Goal: Task Accomplishment & Management: Manage account settings

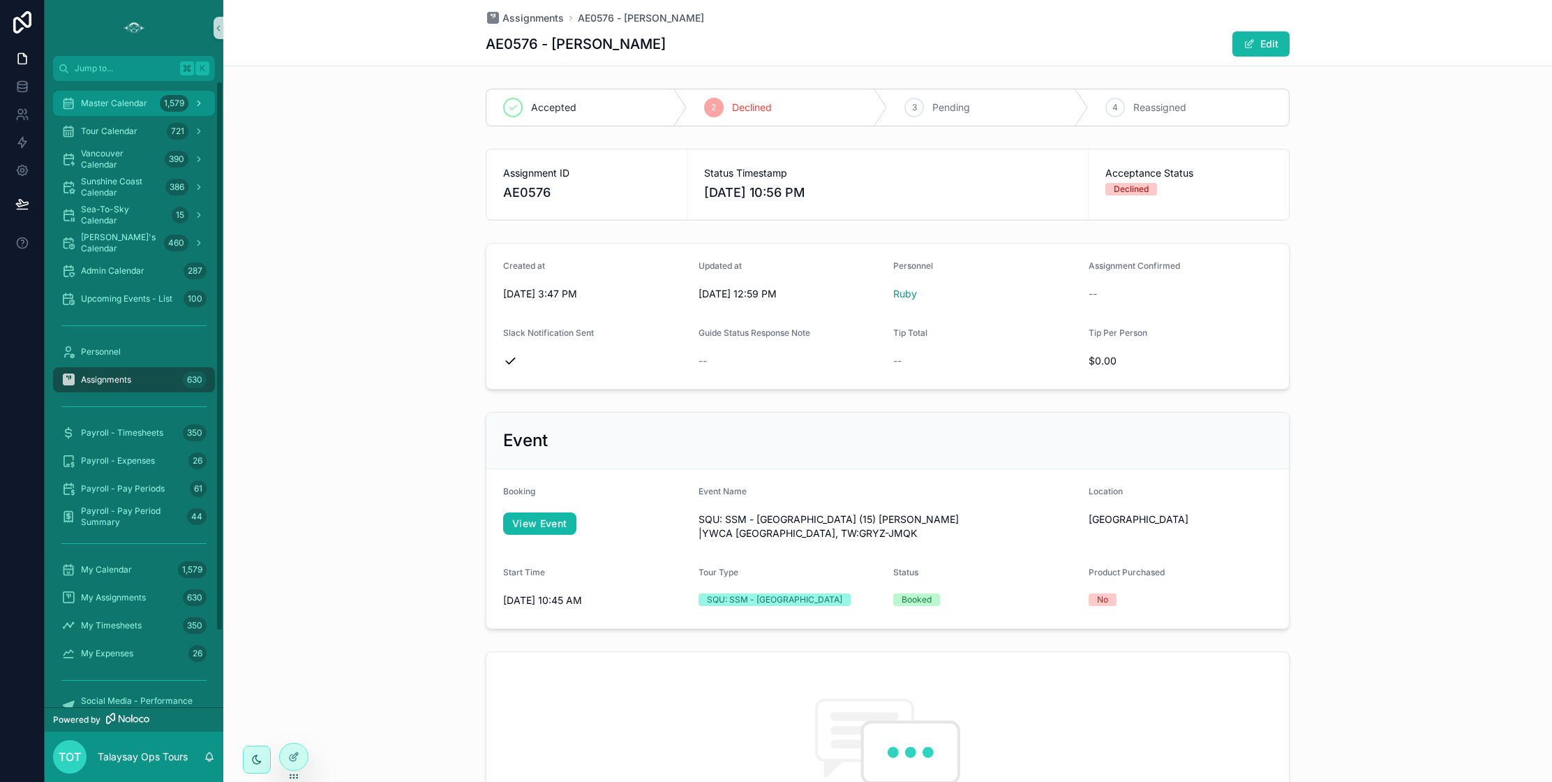
click at [136, 109] on div "Master Calendar 1,579" at bounding box center [133, 103] width 145 height 22
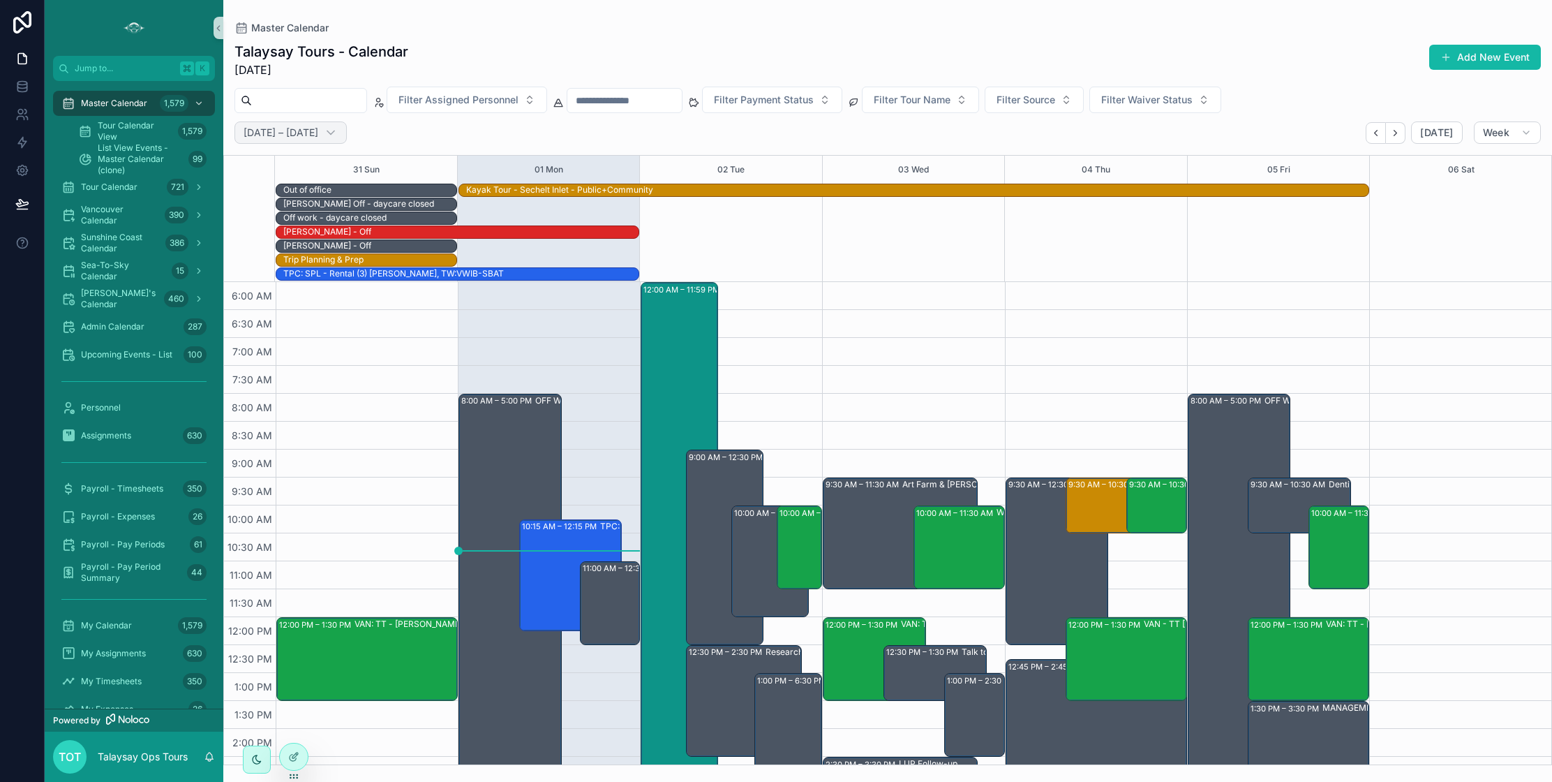
scroll to position [335, 0]
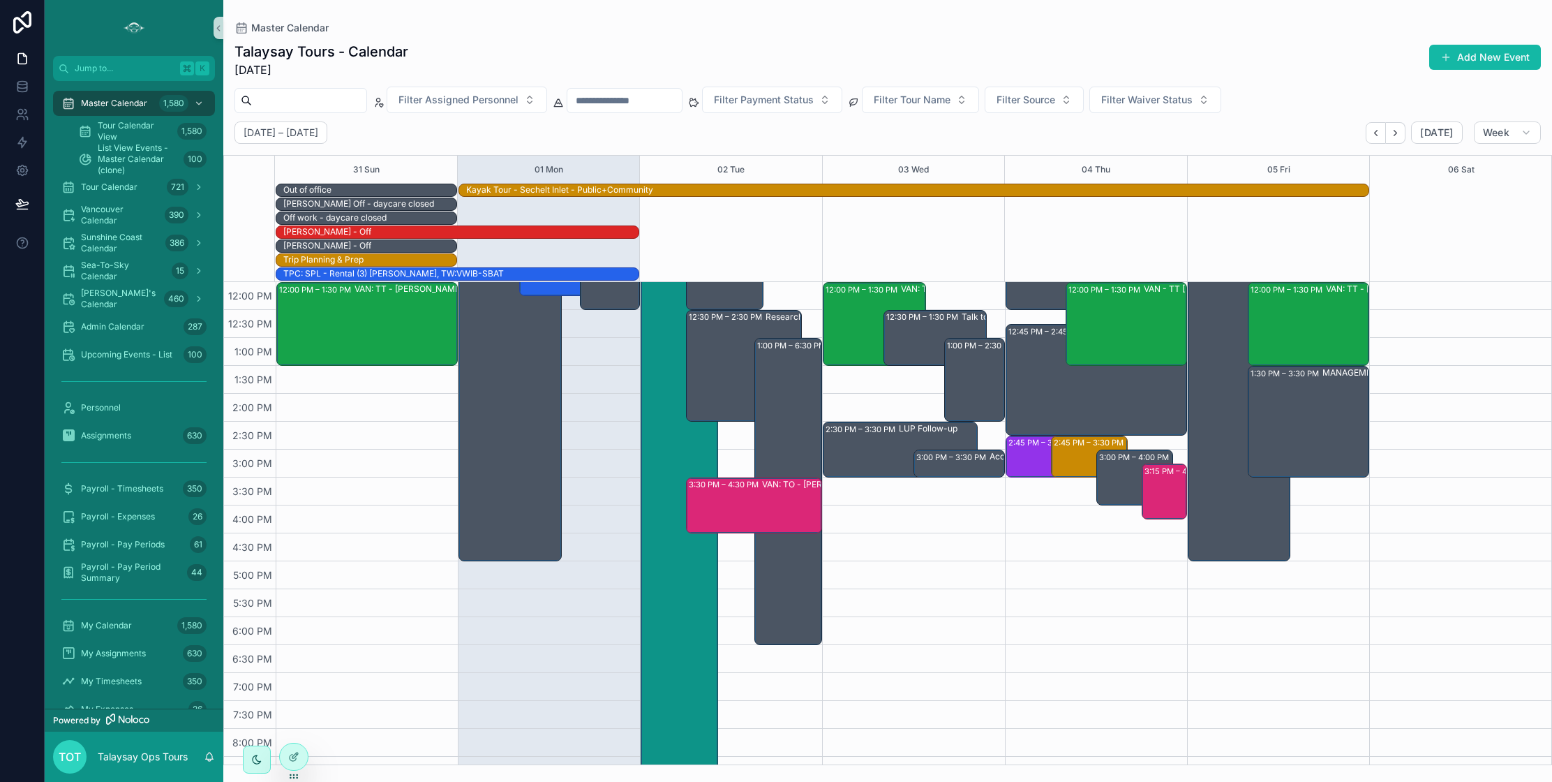
click at [764, 496] on div "VAN: TO - [PERSON_NAME] (3) [PERSON_NAME], TW:FQGE-NJWQ" at bounding box center [828, 504] width 132 height 53
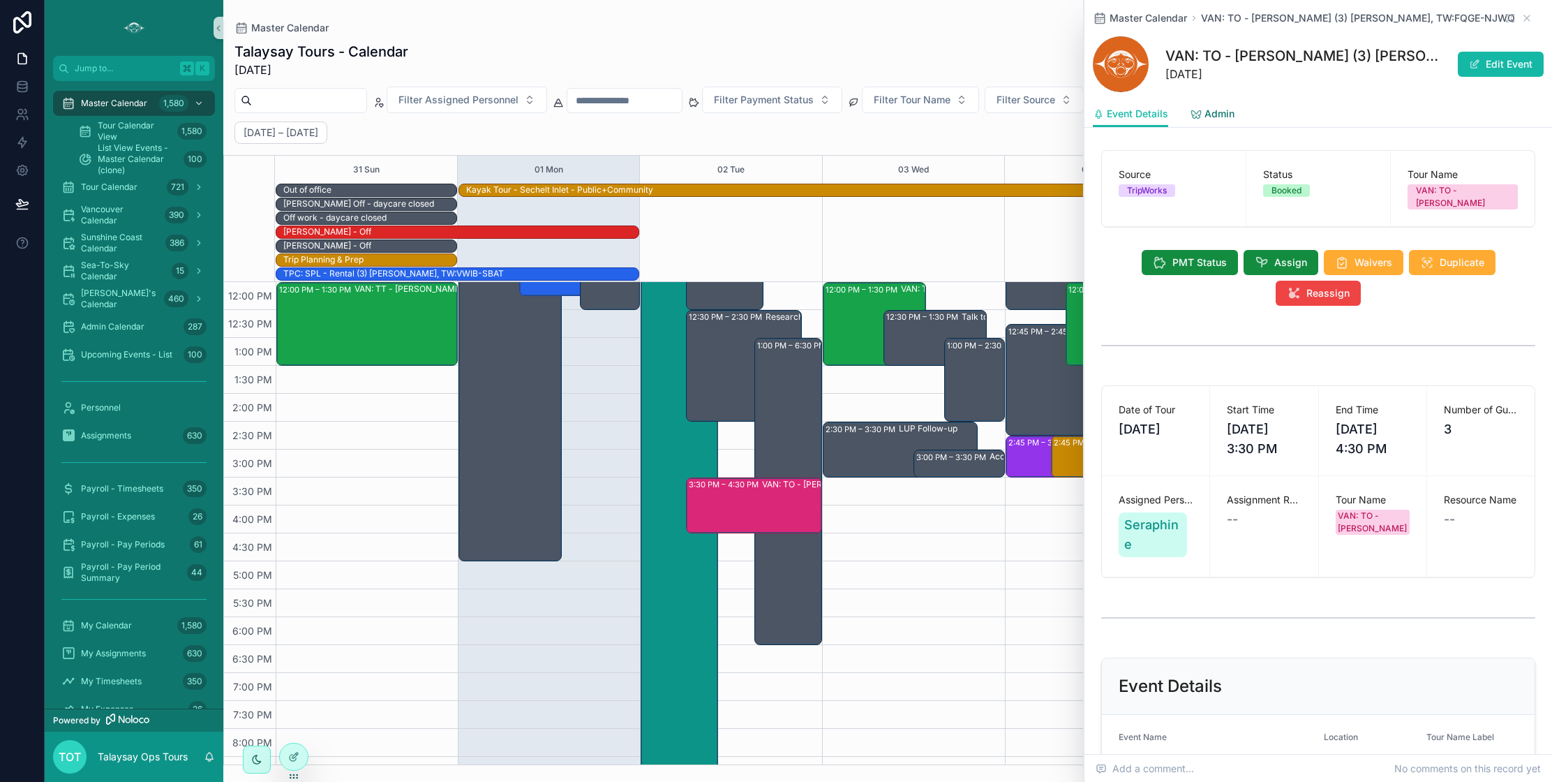
click at [1205, 120] on span "Admin" at bounding box center [1220, 114] width 30 height 14
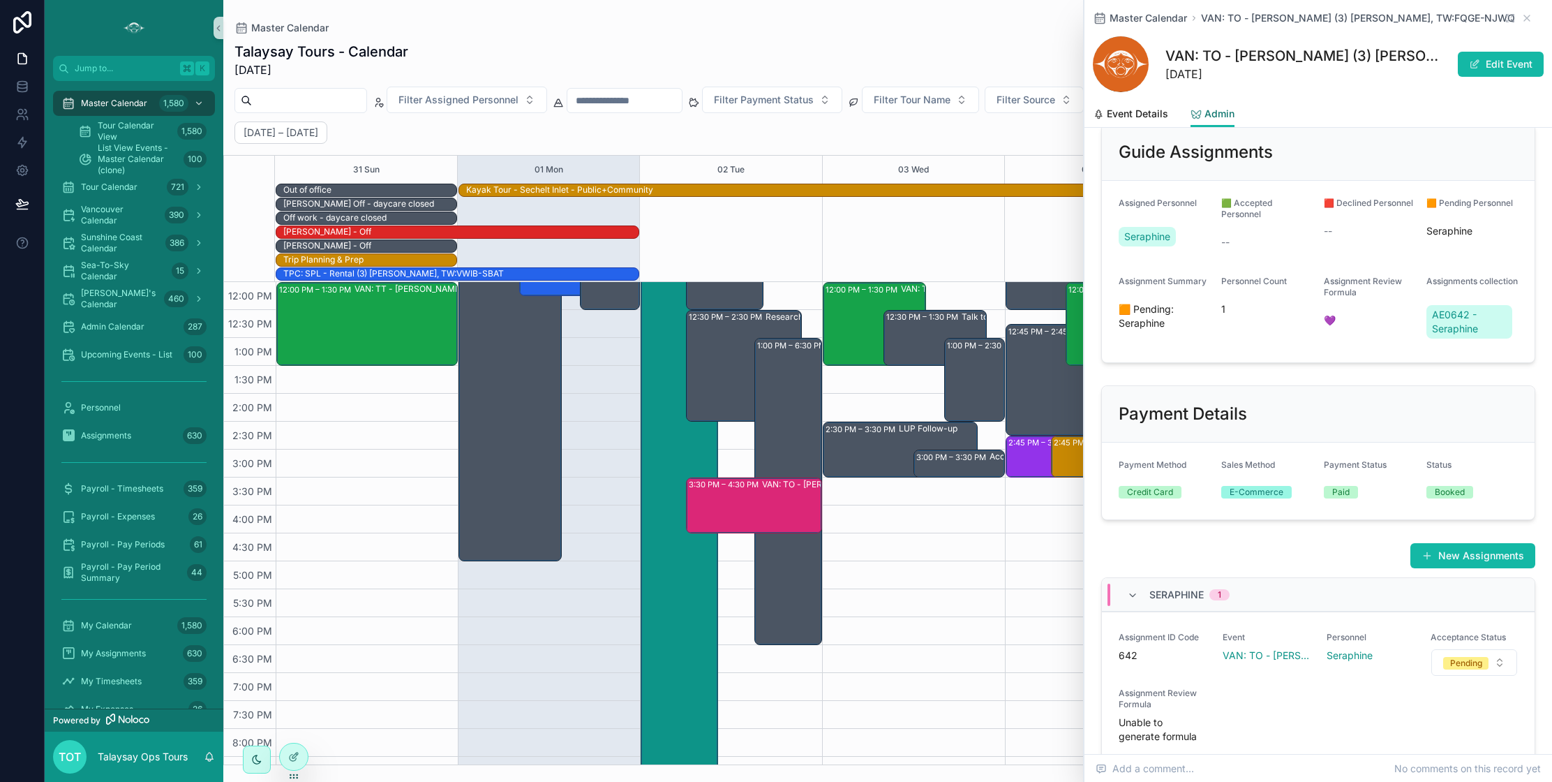
scroll to position [269, 0]
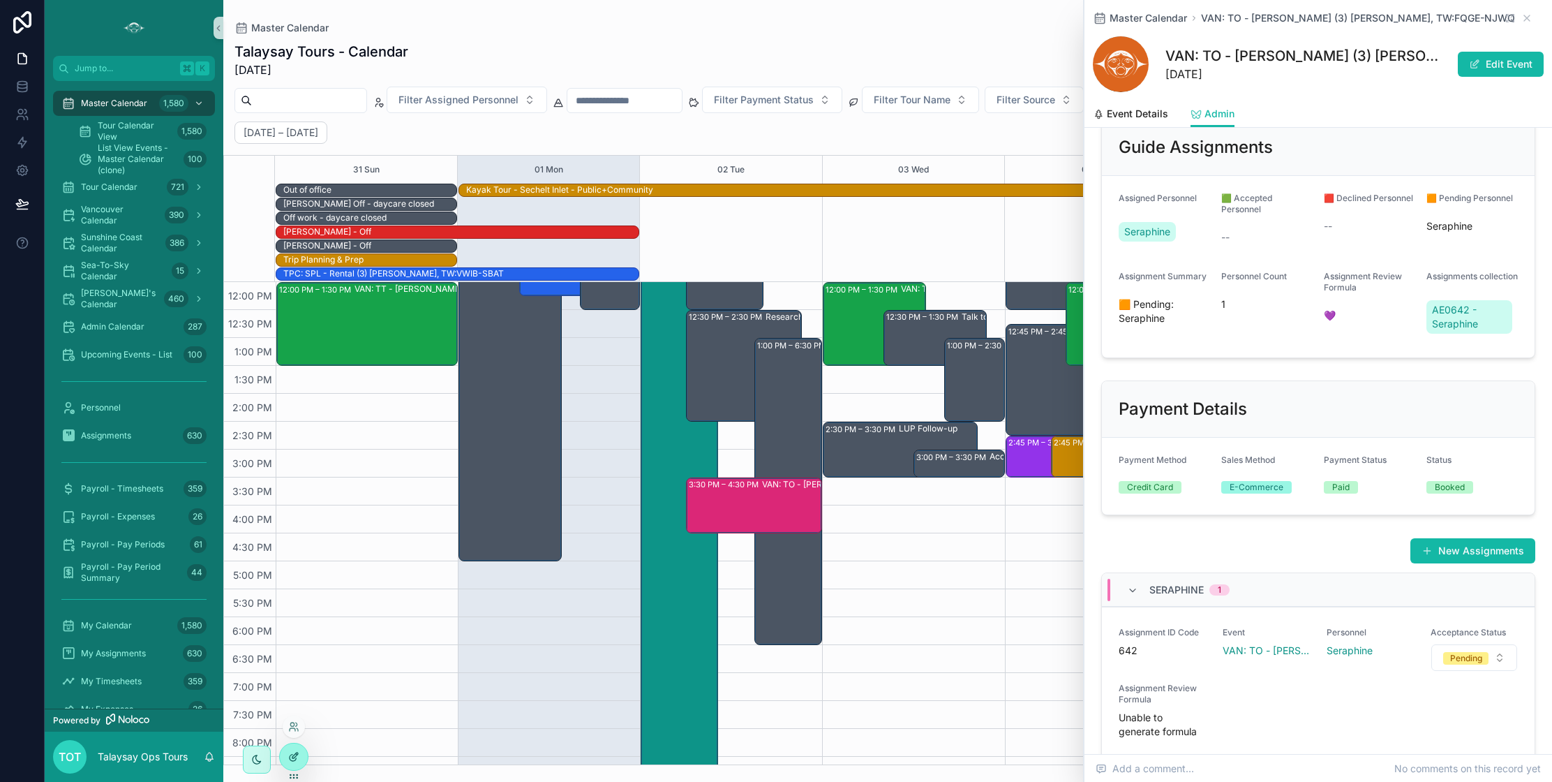
click at [290, 748] on div at bounding box center [294, 756] width 28 height 27
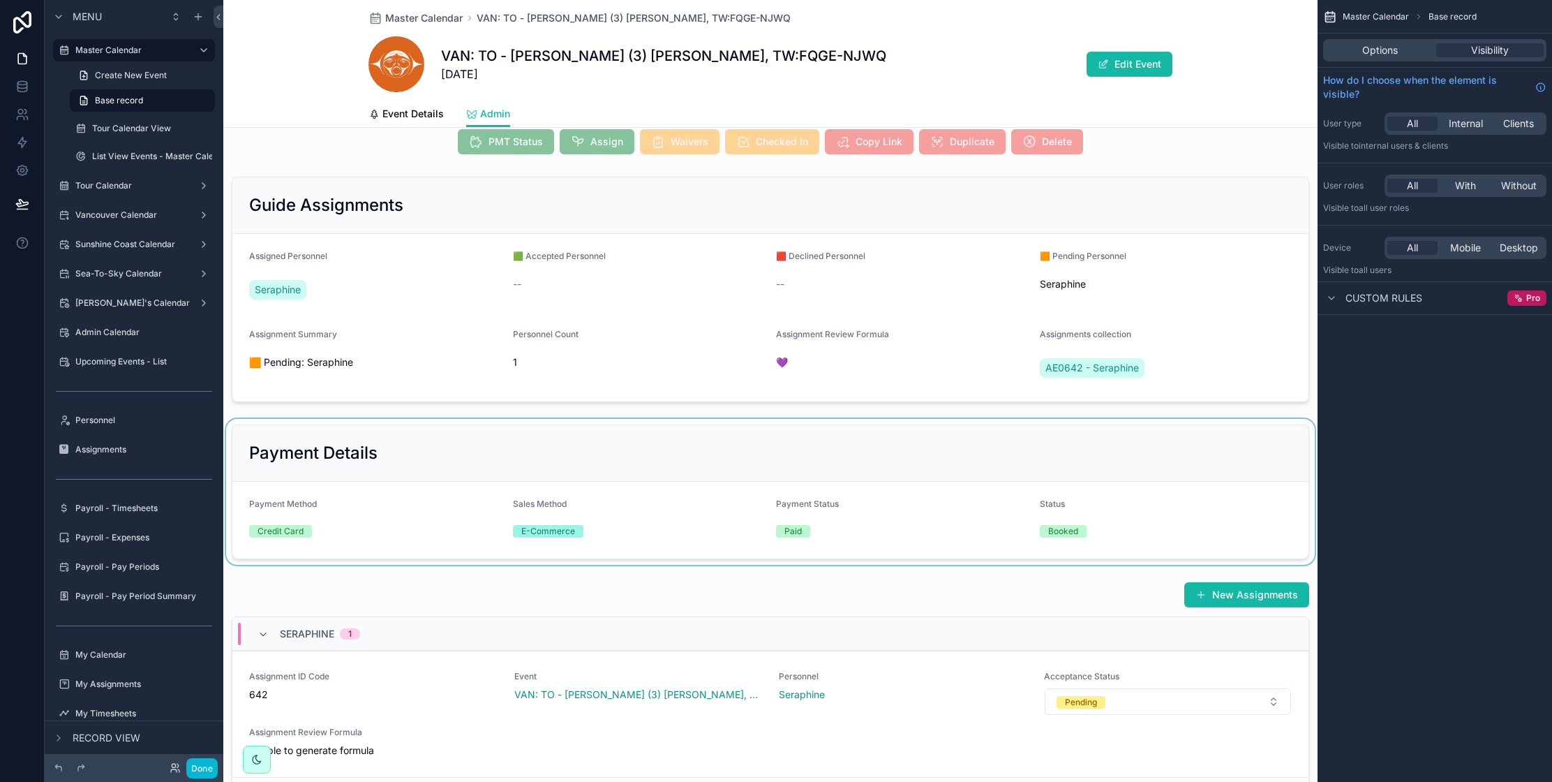
scroll to position [230, 0]
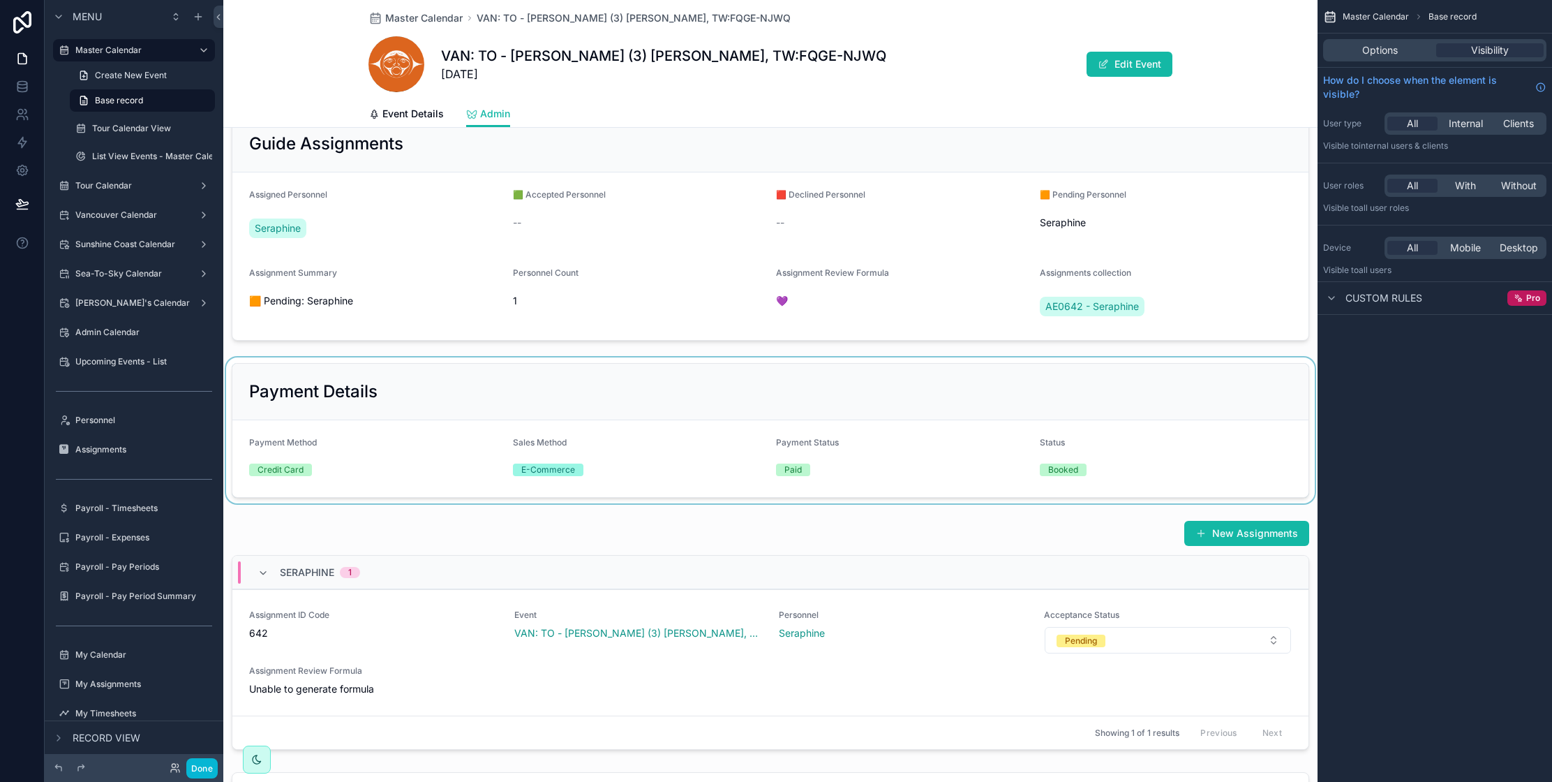
click at [1171, 465] on div "scrollable content" at bounding box center [770, 430] width 1095 height 146
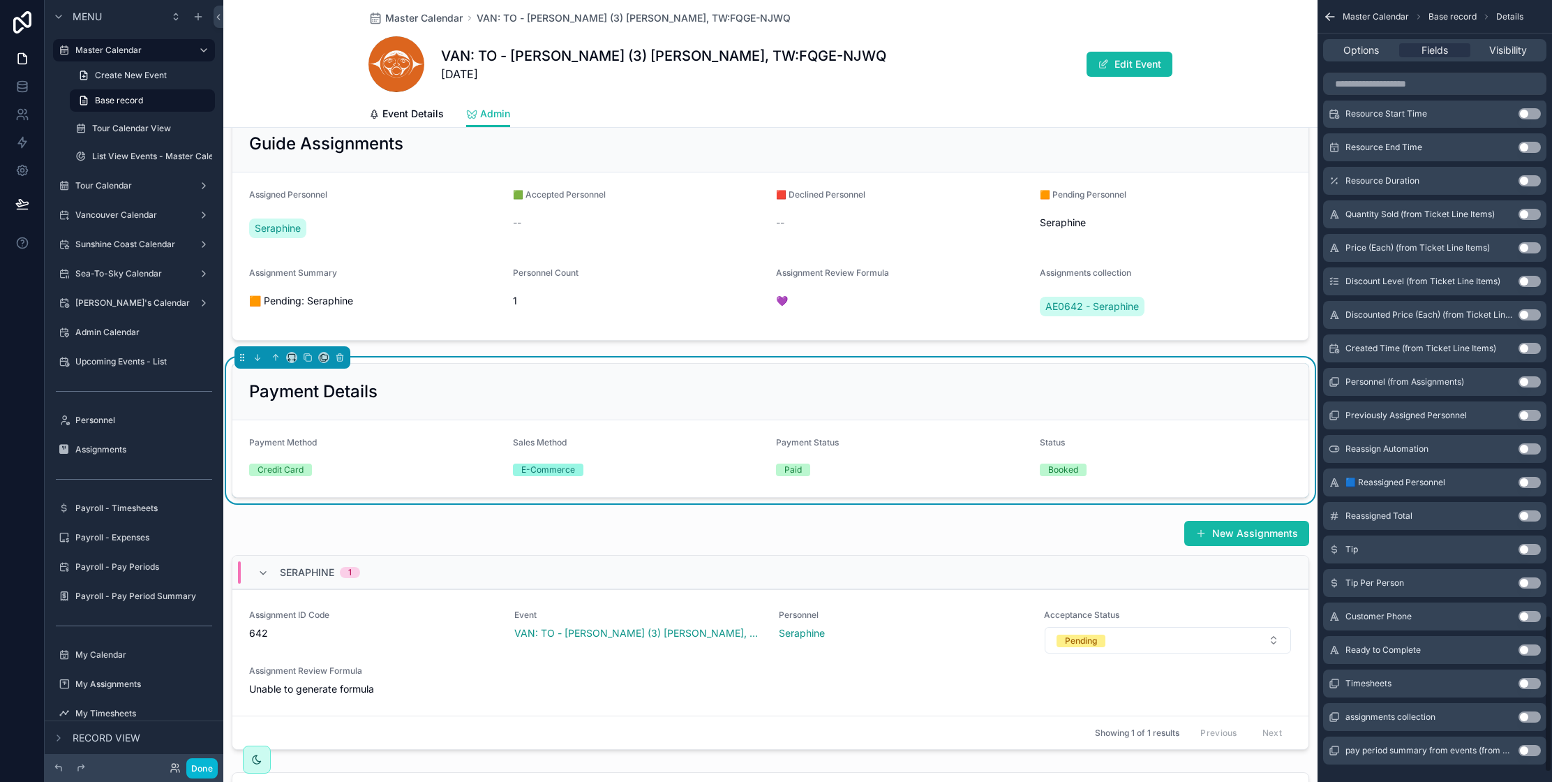
scroll to position [3099, 0]
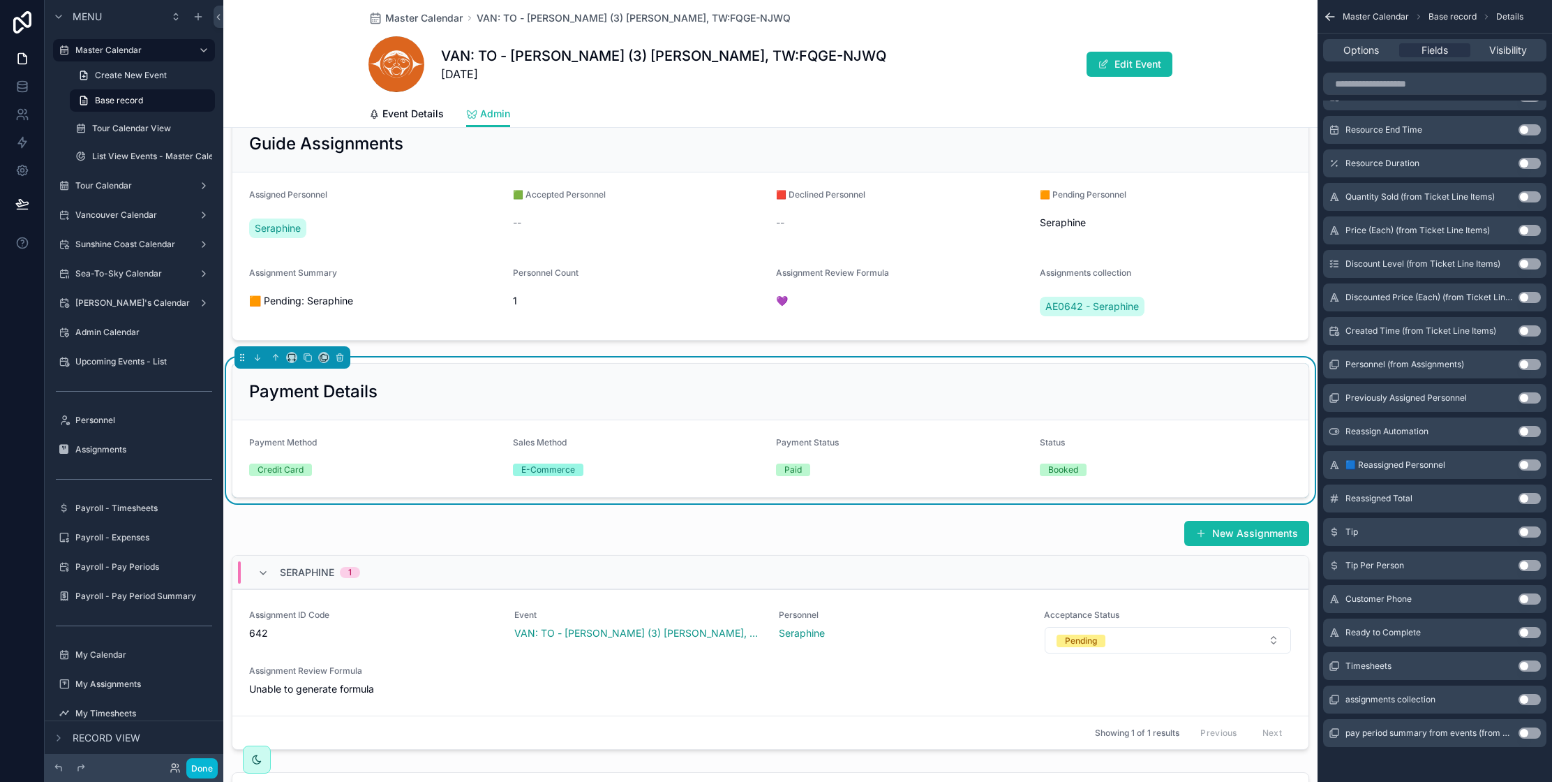
drag, startPoint x: 1528, startPoint y: 533, endPoint x: 1532, endPoint y: 560, distance: 27.5
click at [1528, 533] on button "Use setting" at bounding box center [1530, 531] width 22 height 11
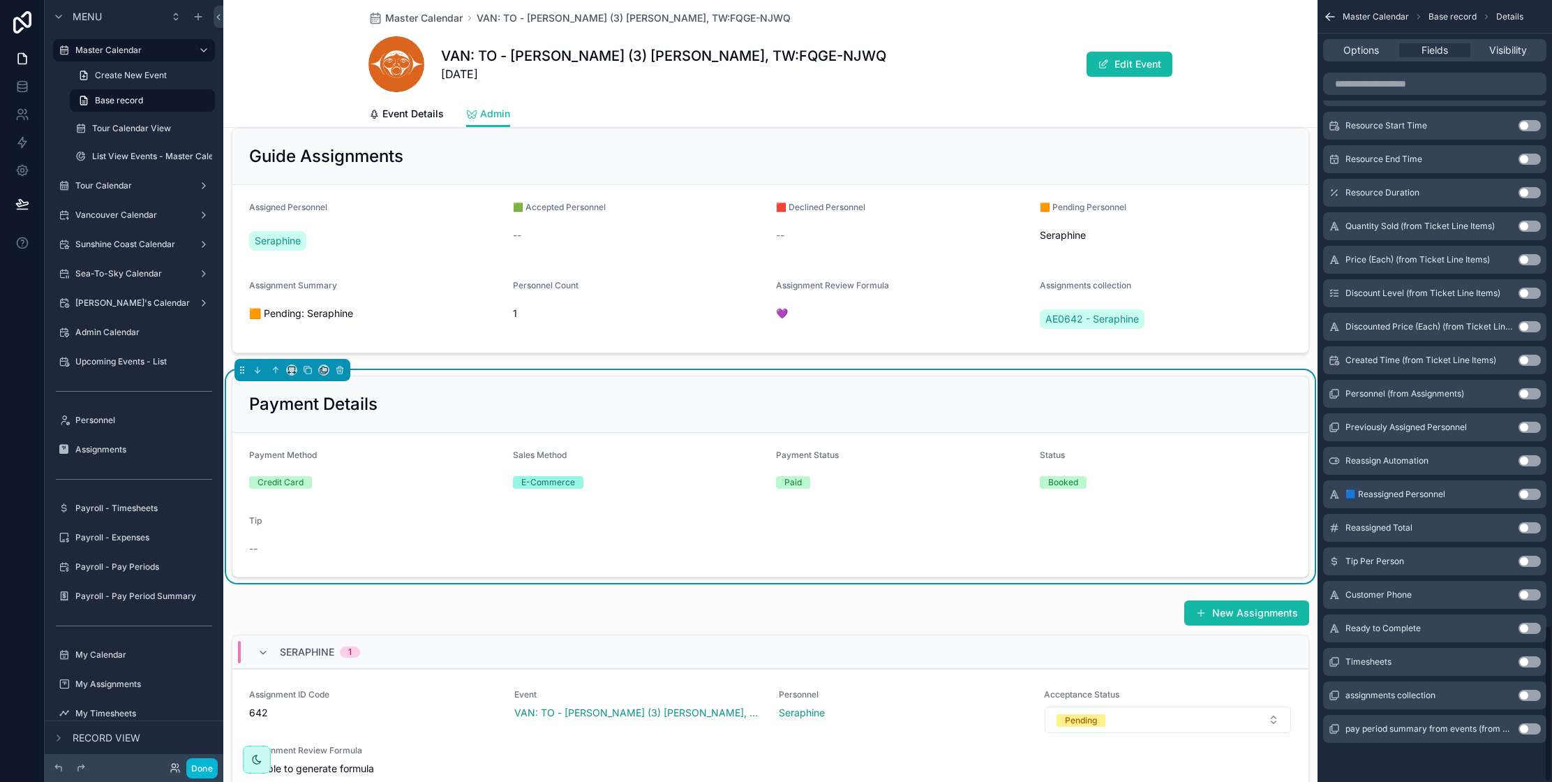
scroll to position [230, 0]
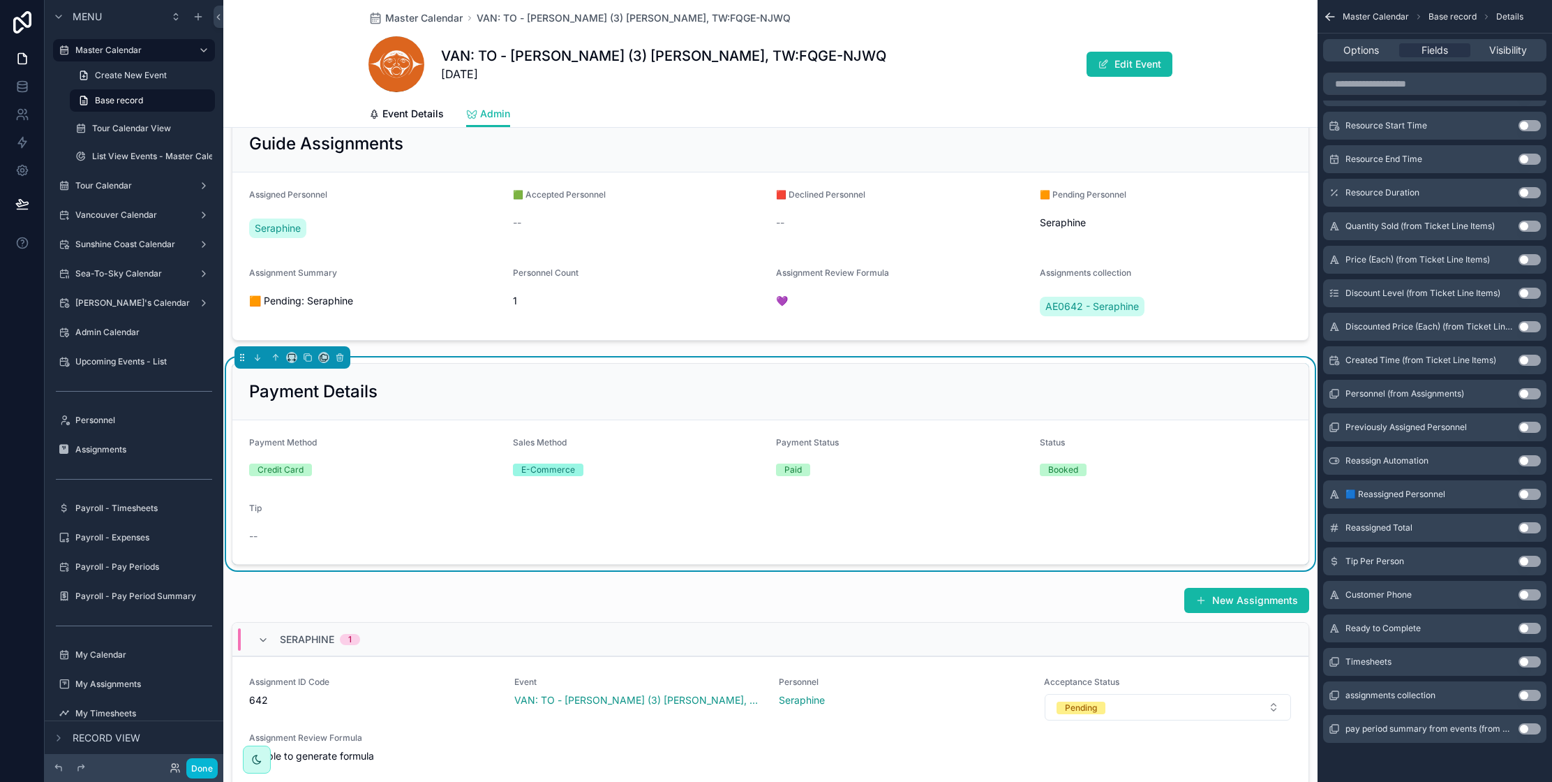
click at [1529, 563] on button "Use setting" at bounding box center [1530, 561] width 22 height 11
click at [202, 764] on button "Done" at bounding box center [201, 768] width 31 height 20
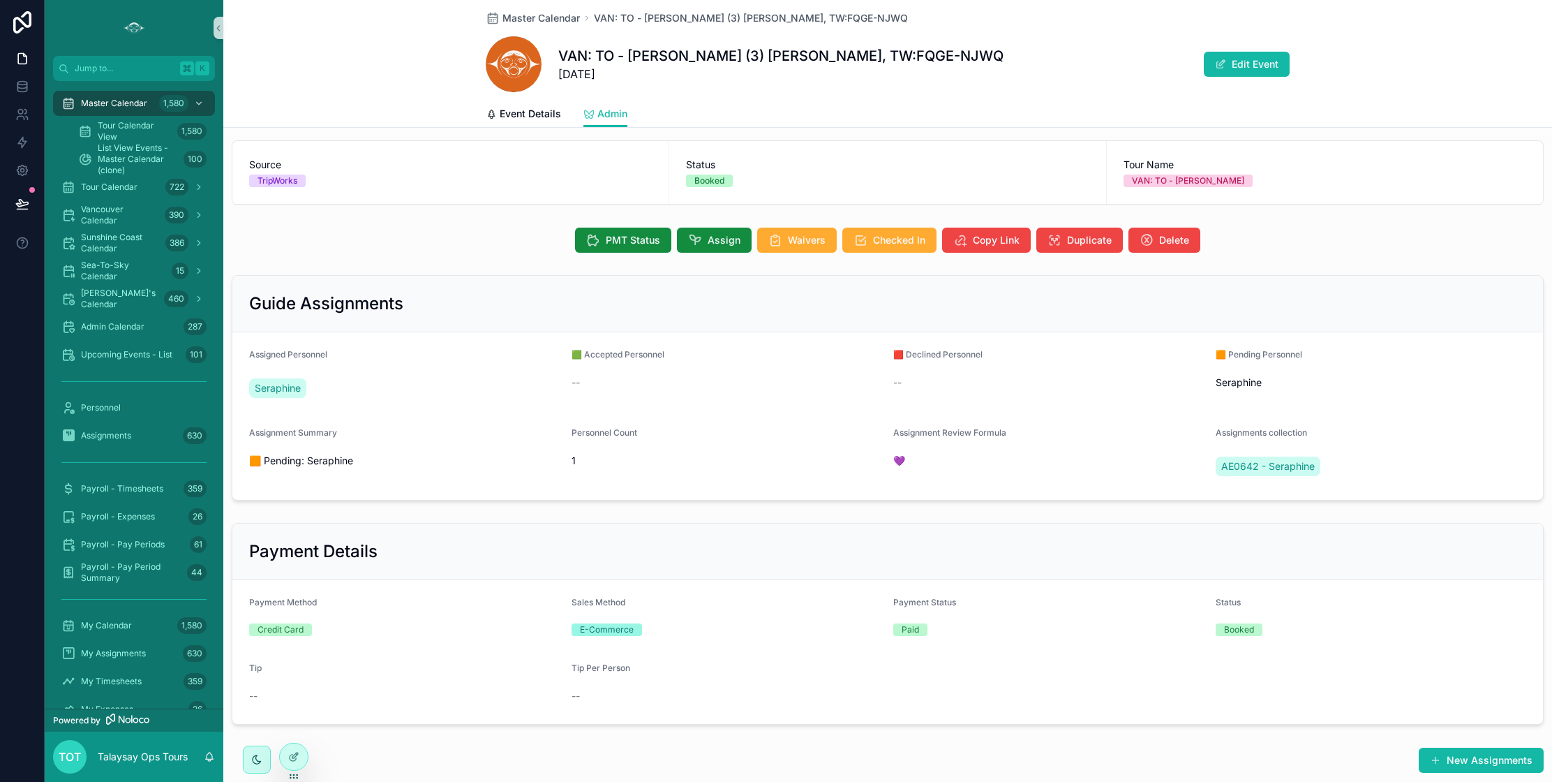
scroll to position [66, 0]
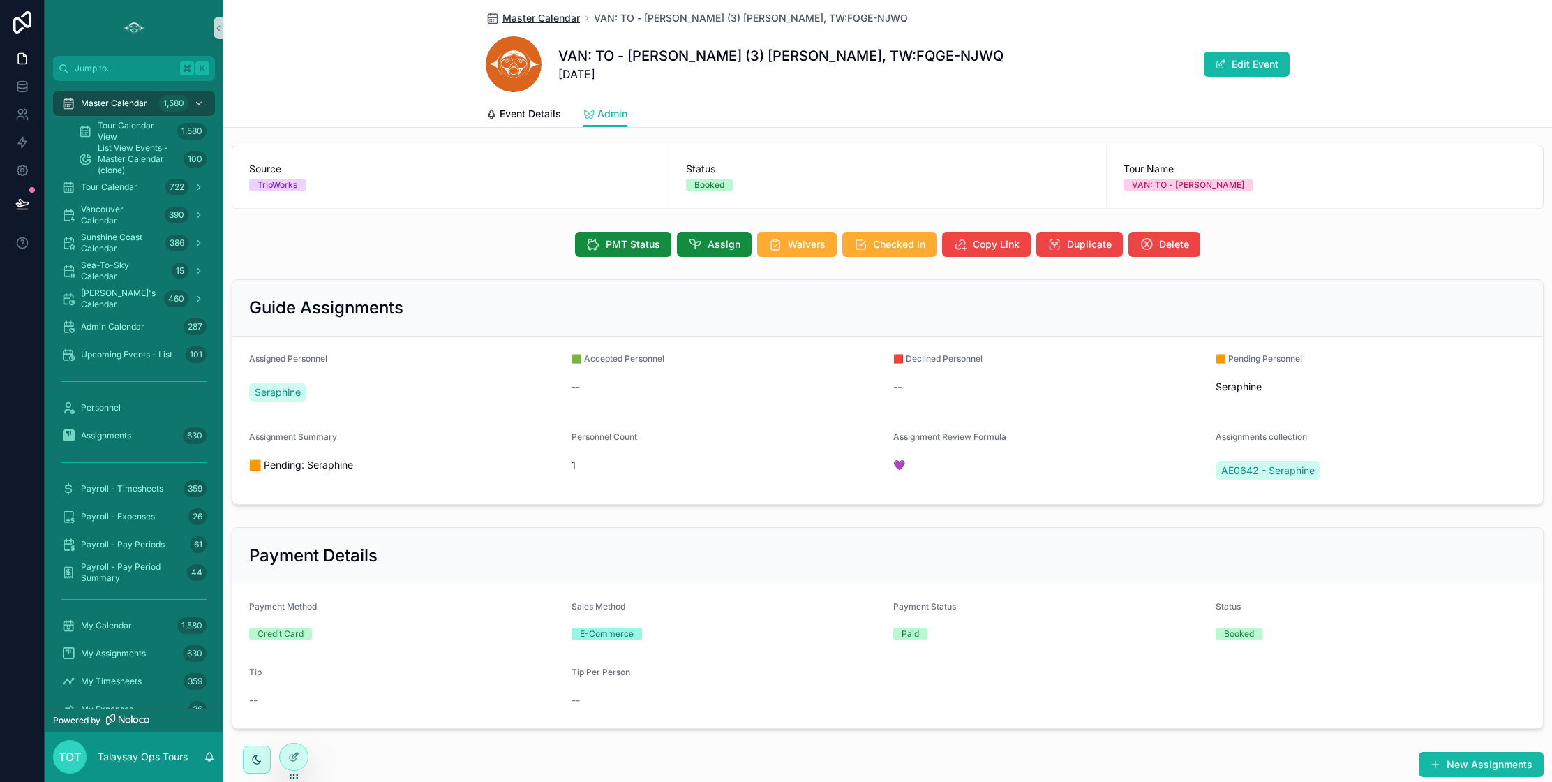
click at [519, 15] on span "Master Calendar" at bounding box center [541, 18] width 77 height 14
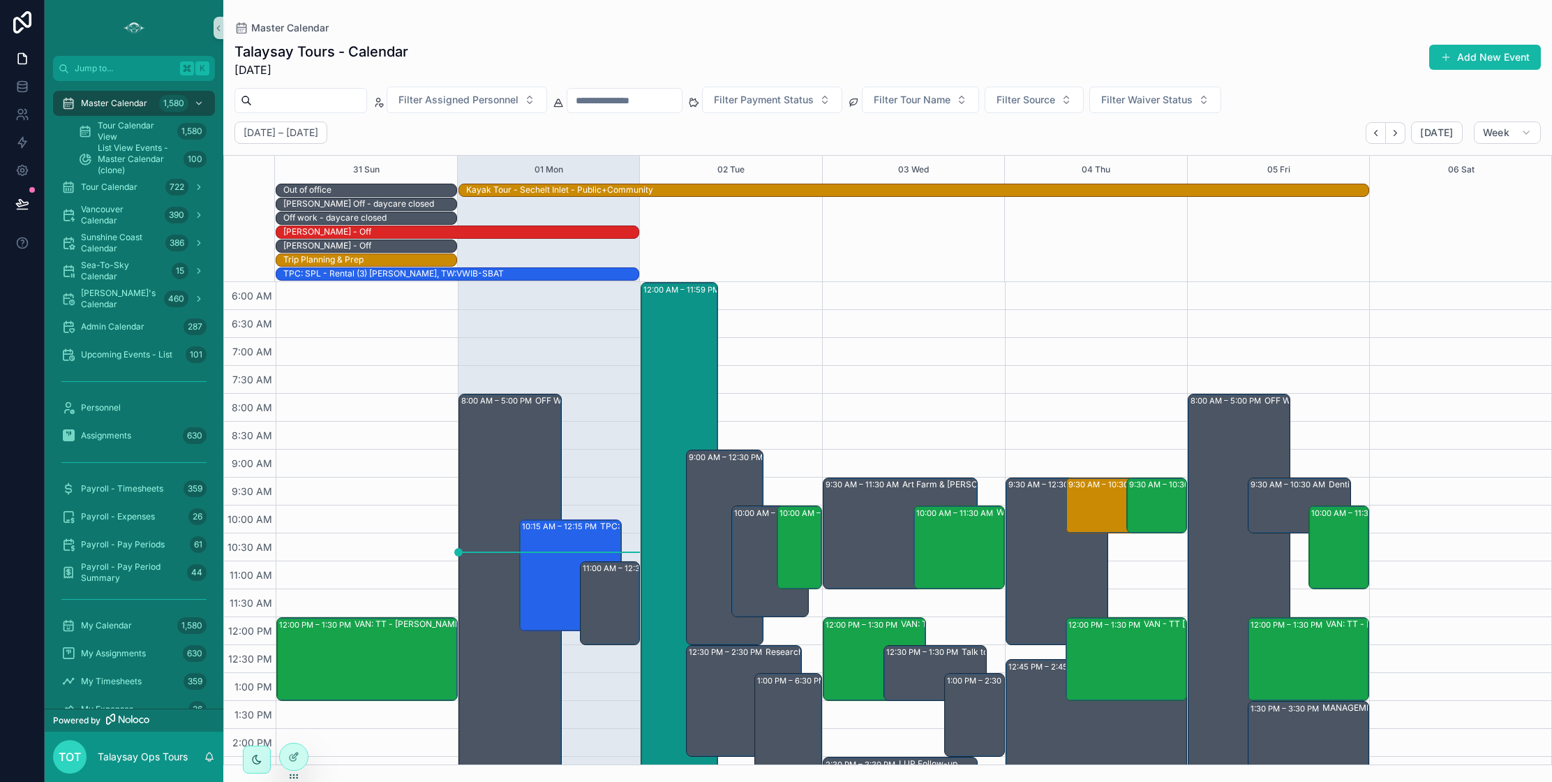
scroll to position [335, 0]
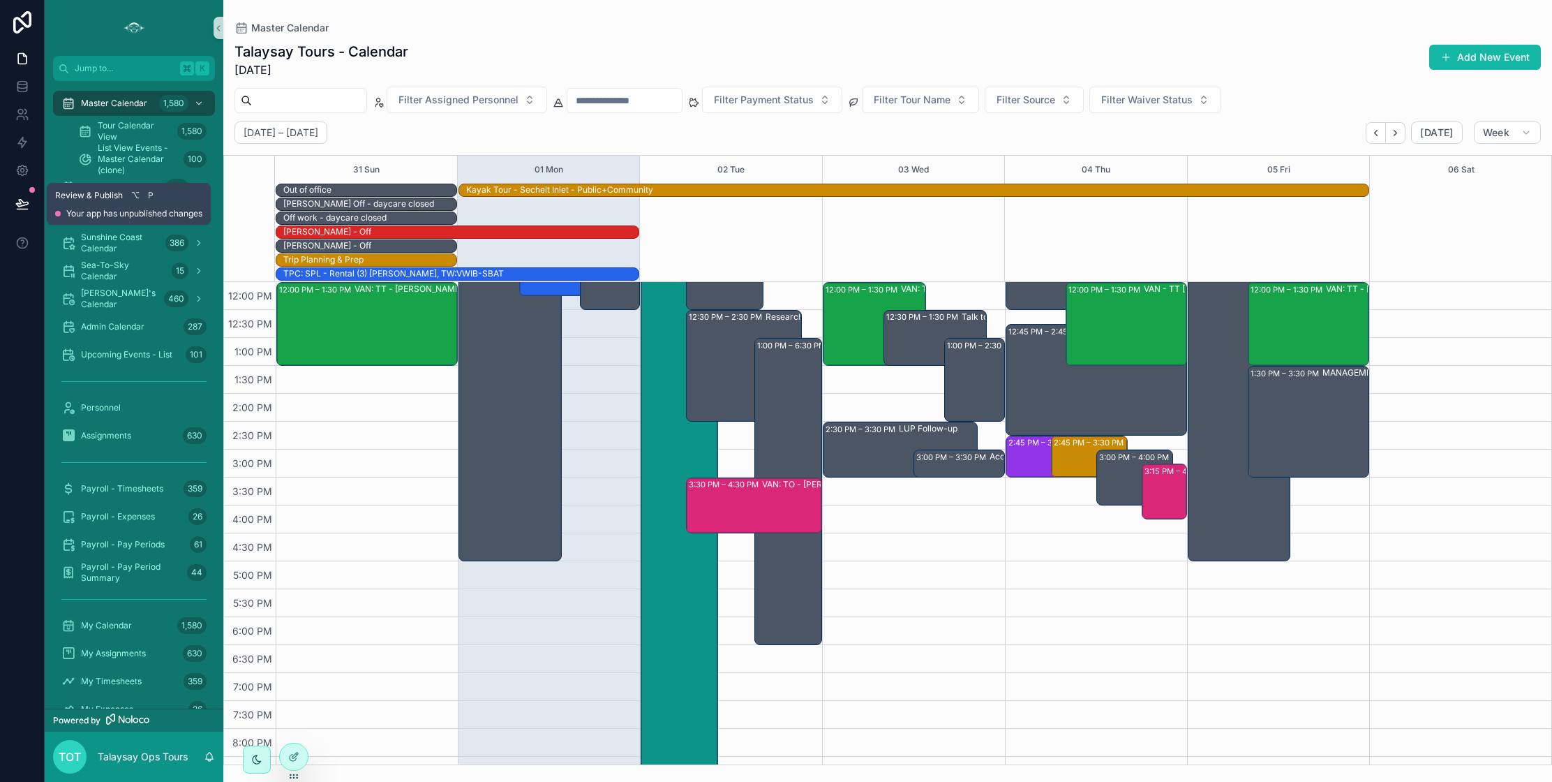
click at [28, 205] on icon at bounding box center [22, 204] width 14 height 14
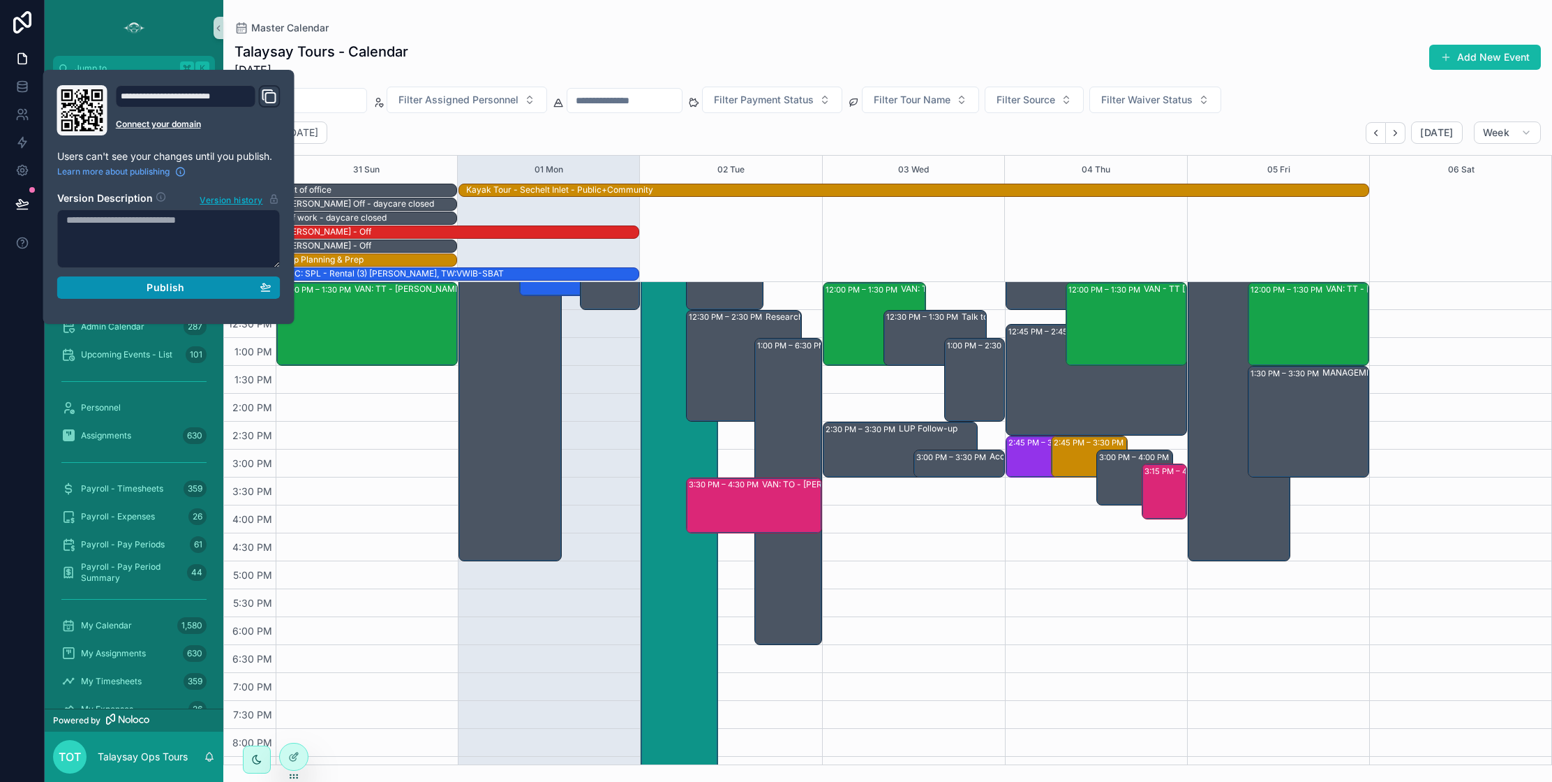
click at [132, 292] on div "Publish" at bounding box center [168, 287] width 205 height 13
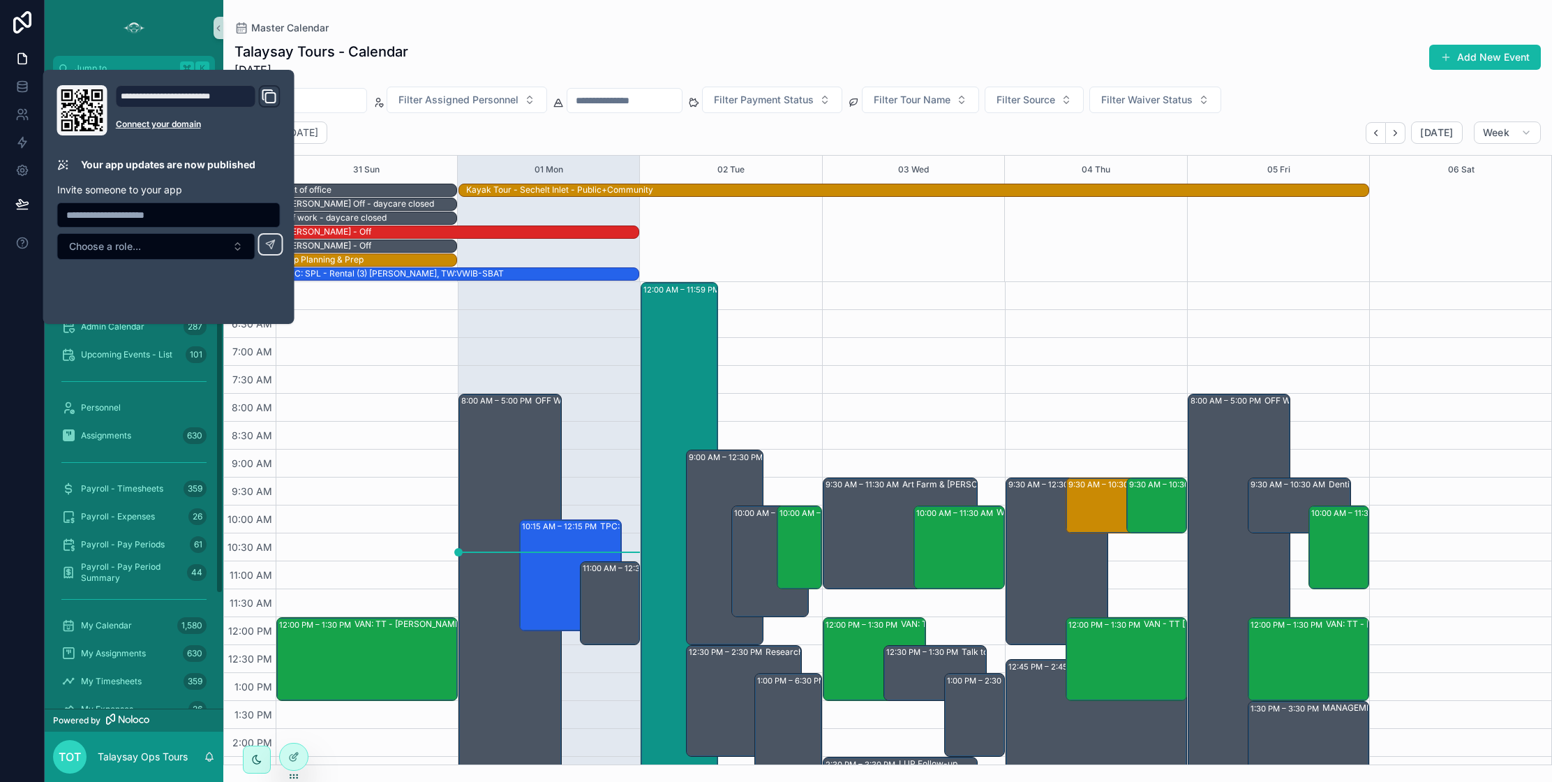
scroll to position [335, 0]
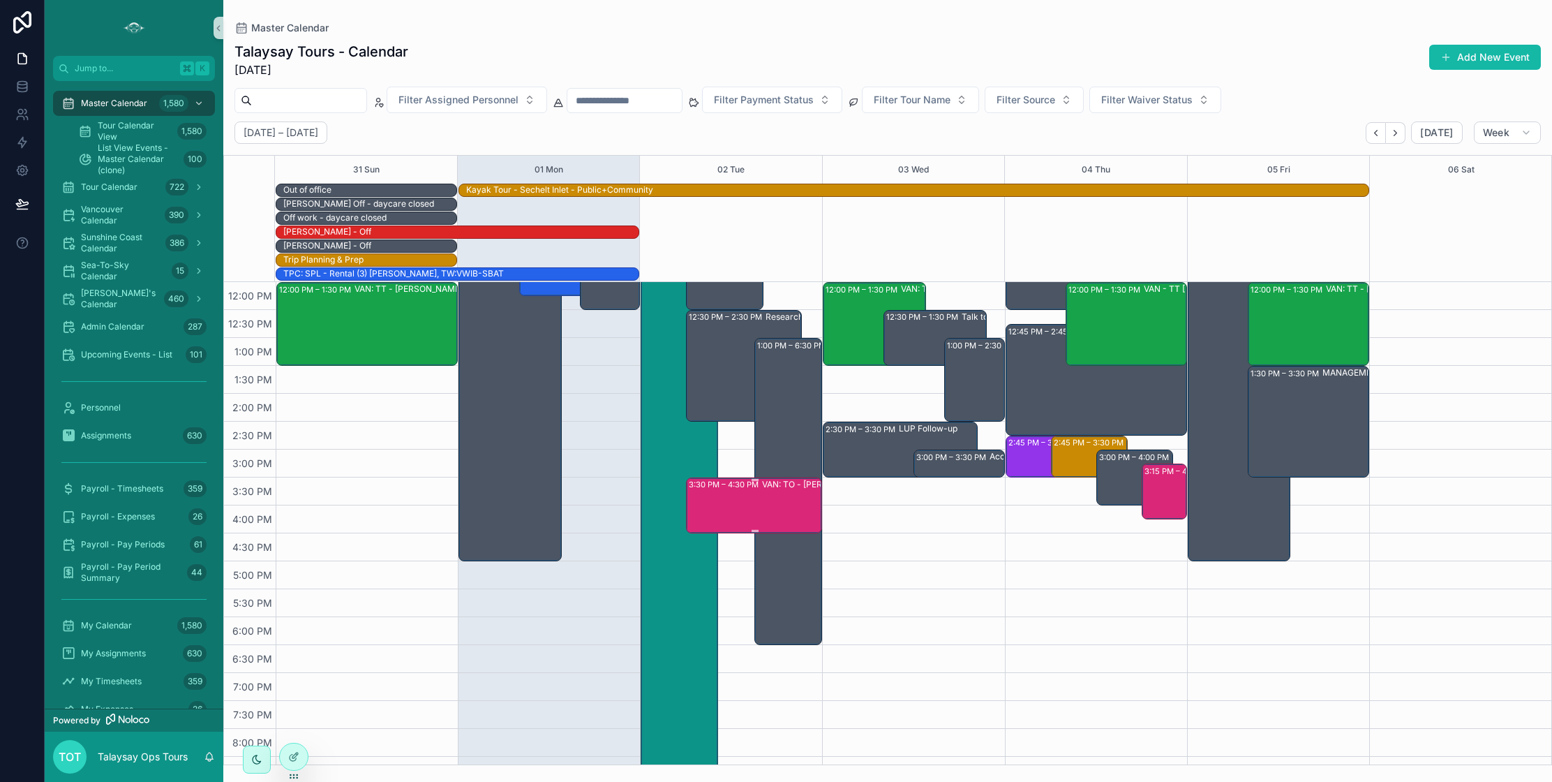
click at [757, 503] on div "3:30 PM – 4:30 PM VAN: TO - [PERSON_NAME] (3) [PERSON_NAME], TW:FQGE-NJWQ" at bounding box center [755, 505] width 132 height 53
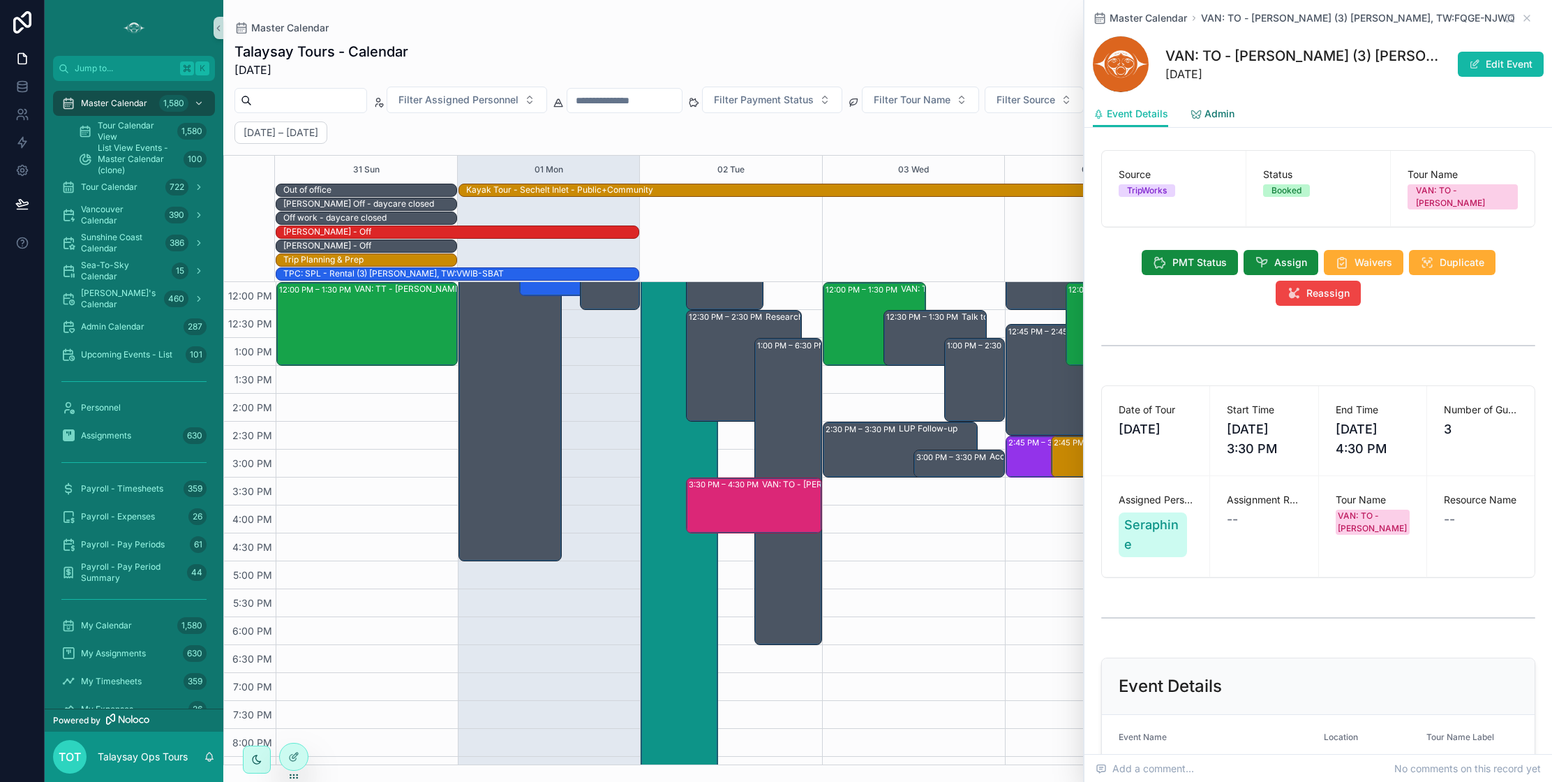
click at [1214, 113] on span "Admin" at bounding box center [1220, 114] width 30 height 14
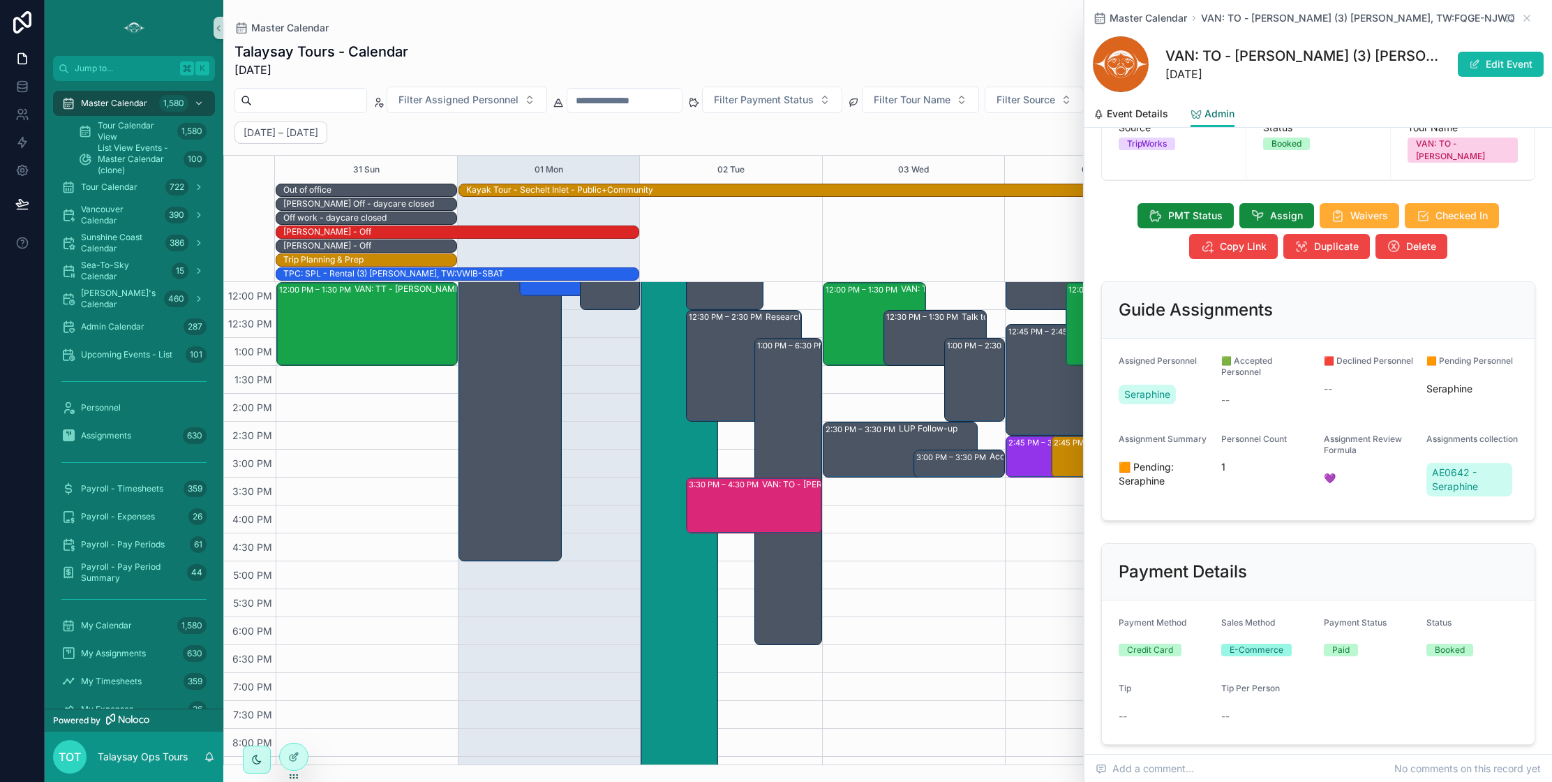
scroll to position [105, 0]
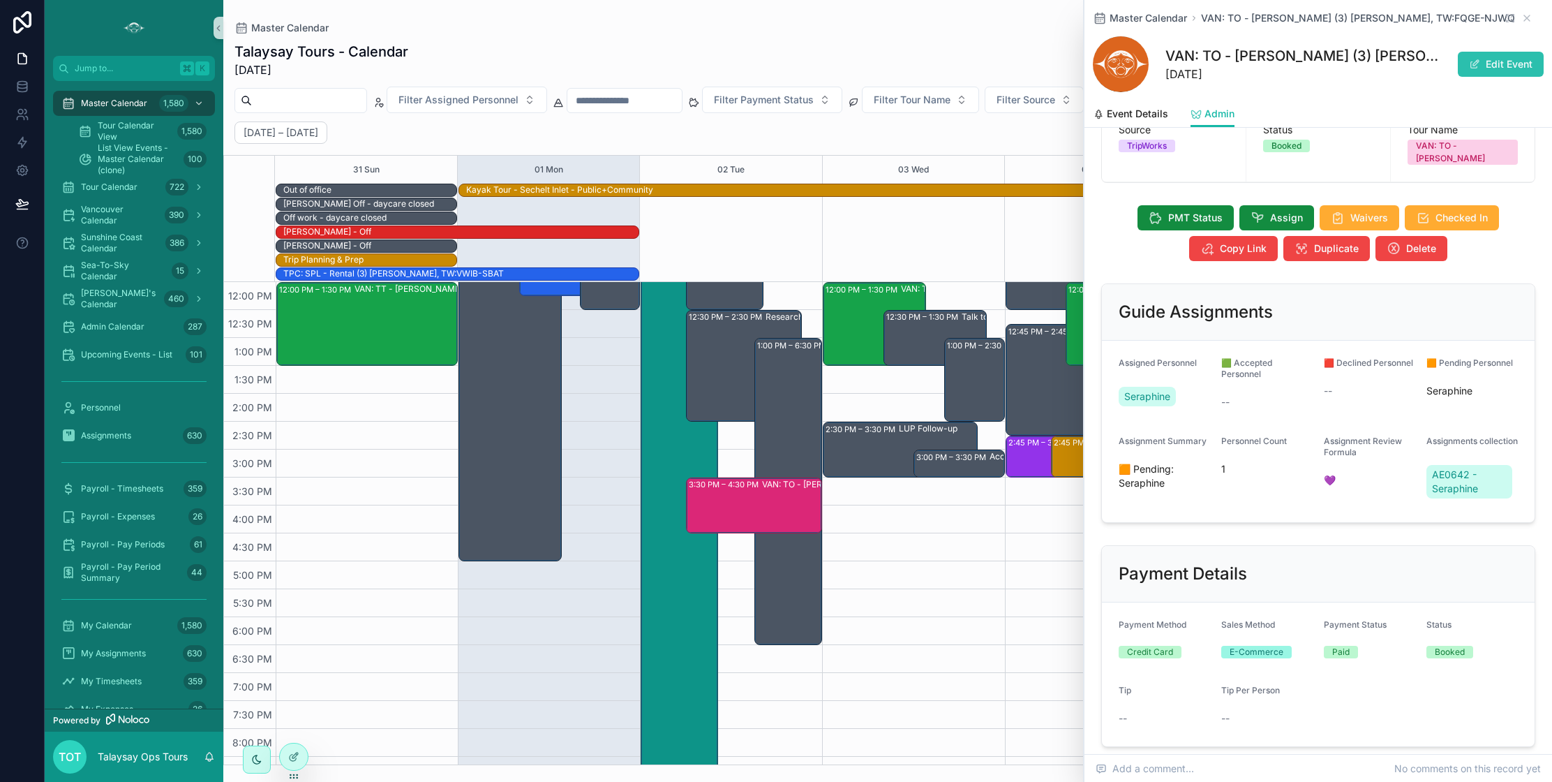
click at [1483, 64] on button "Edit Event" at bounding box center [1501, 64] width 86 height 25
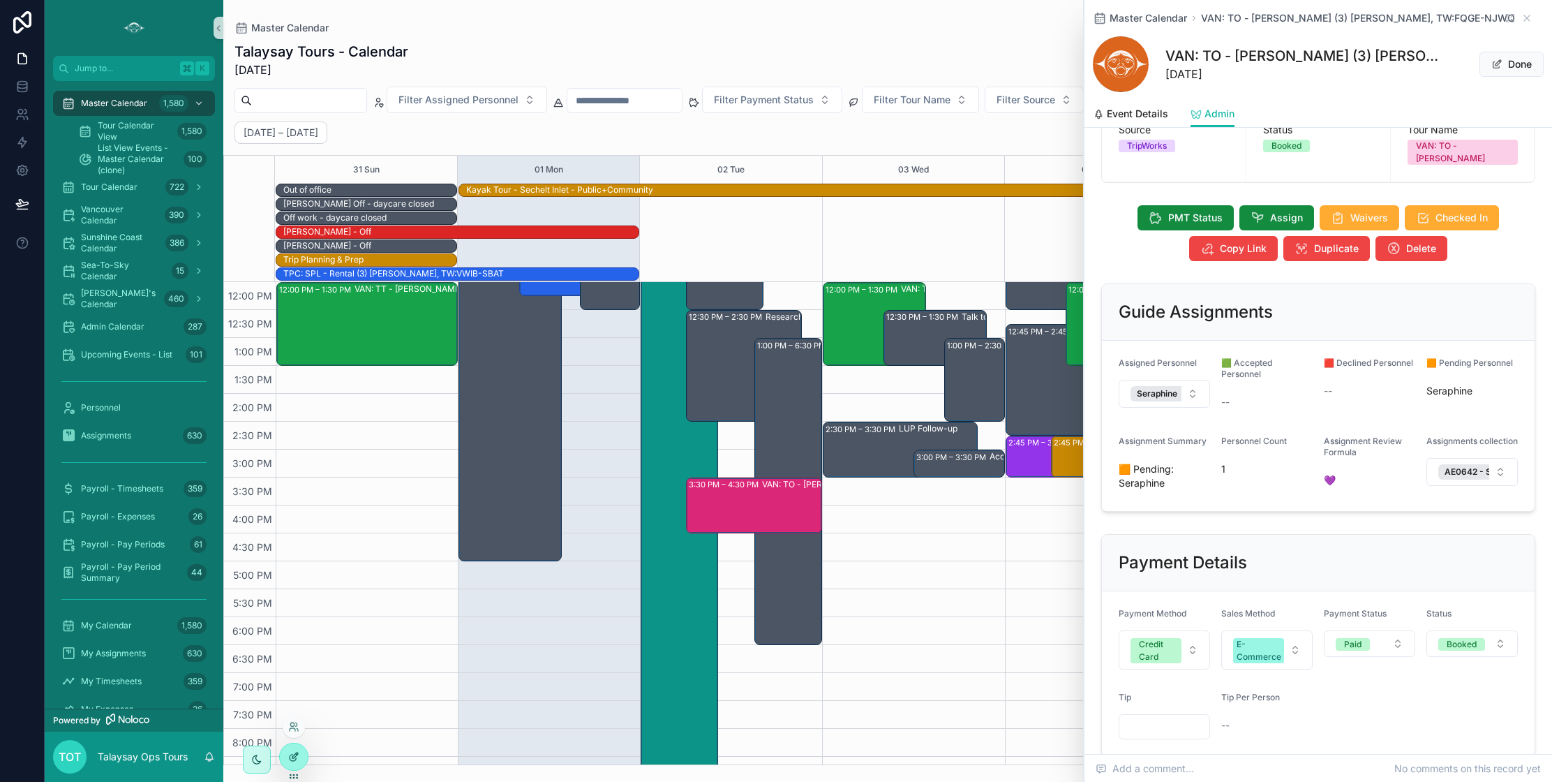
click at [299, 757] on icon at bounding box center [293, 756] width 11 height 11
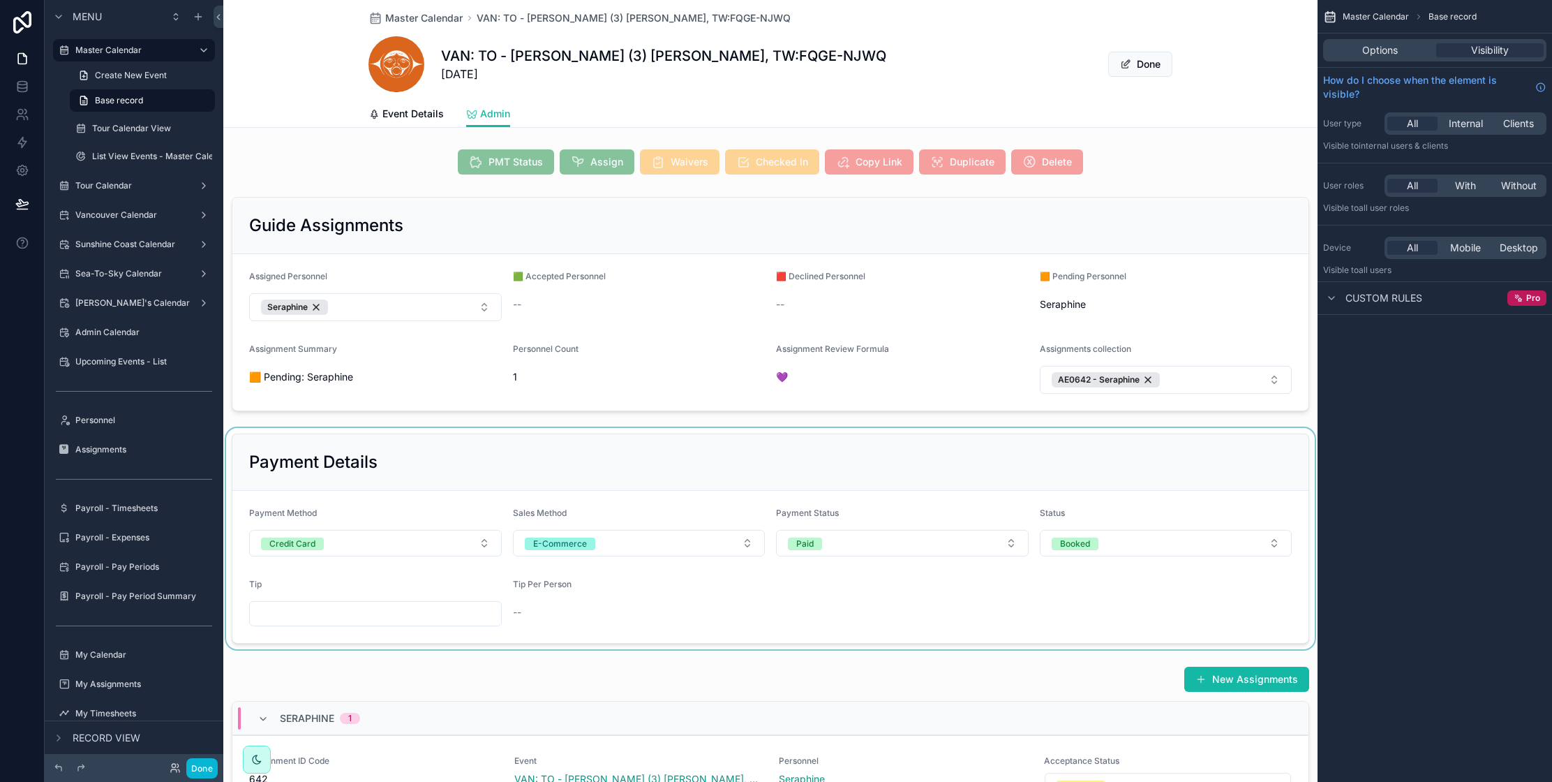
scroll to position [175, 0]
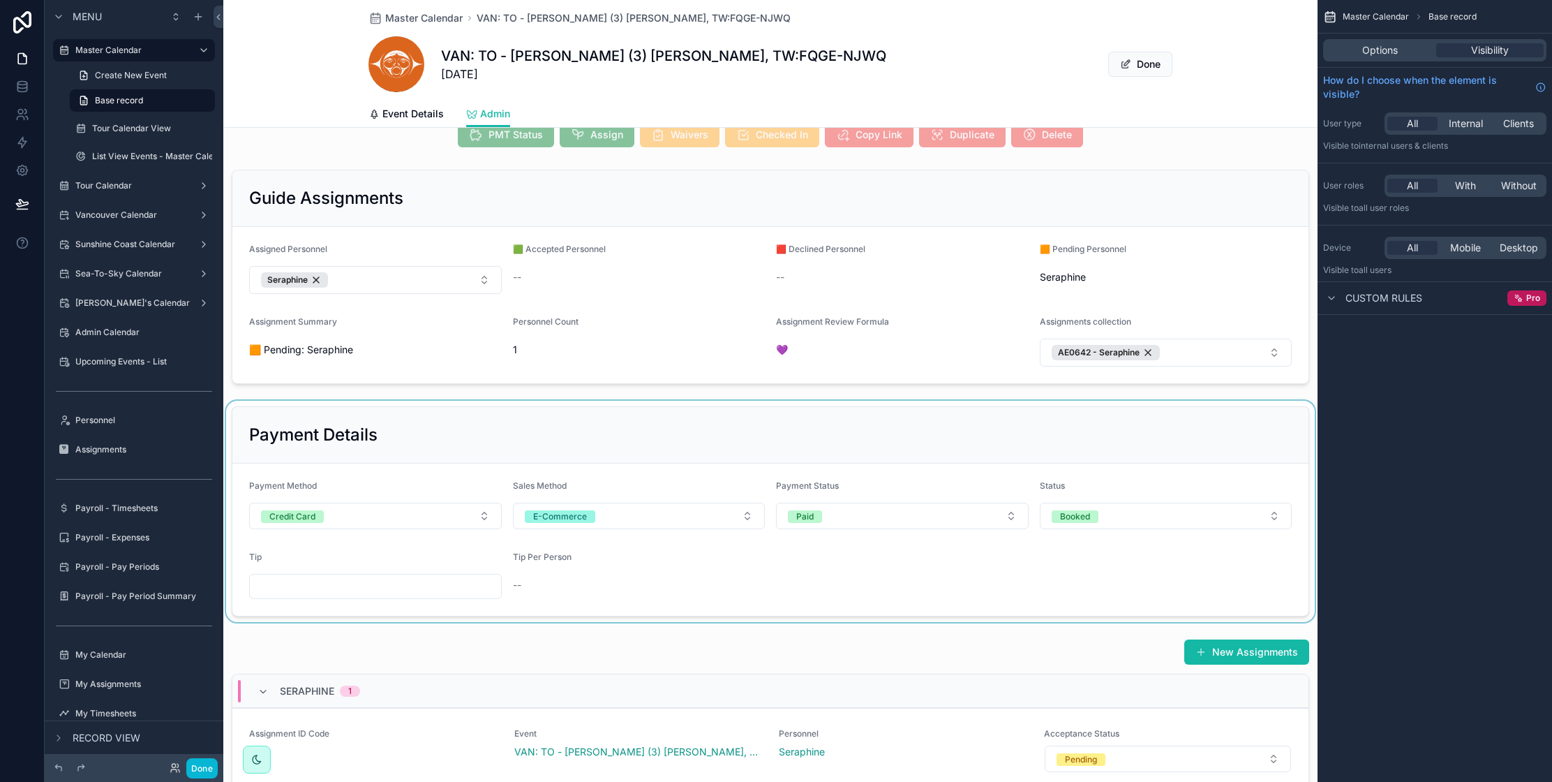
click at [588, 572] on div "scrollable content" at bounding box center [770, 511] width 1095 height 221
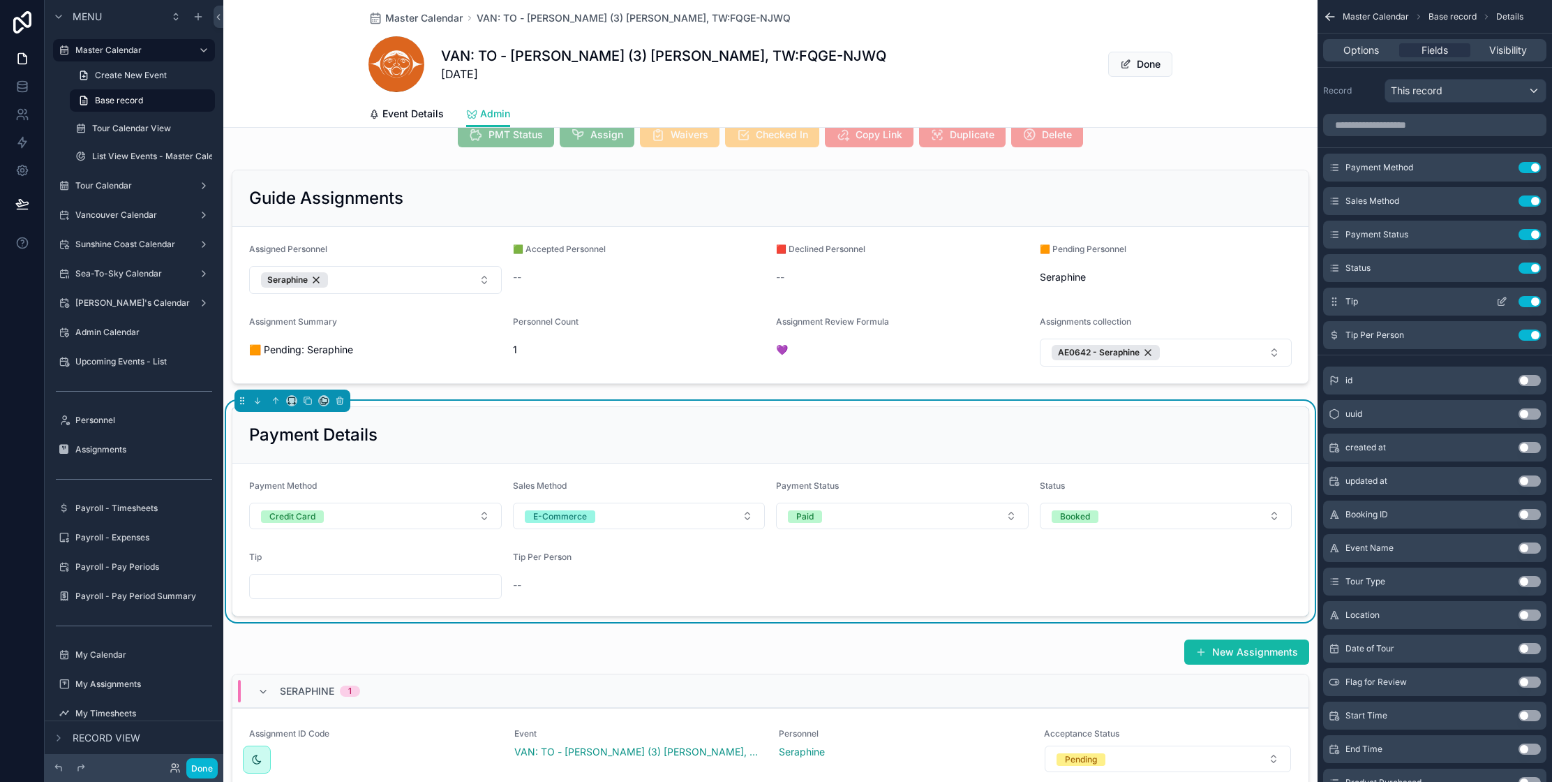
click at [1504, 299] on icon "scrollable content" at bounding box center [1502, 301] width 11 height 11
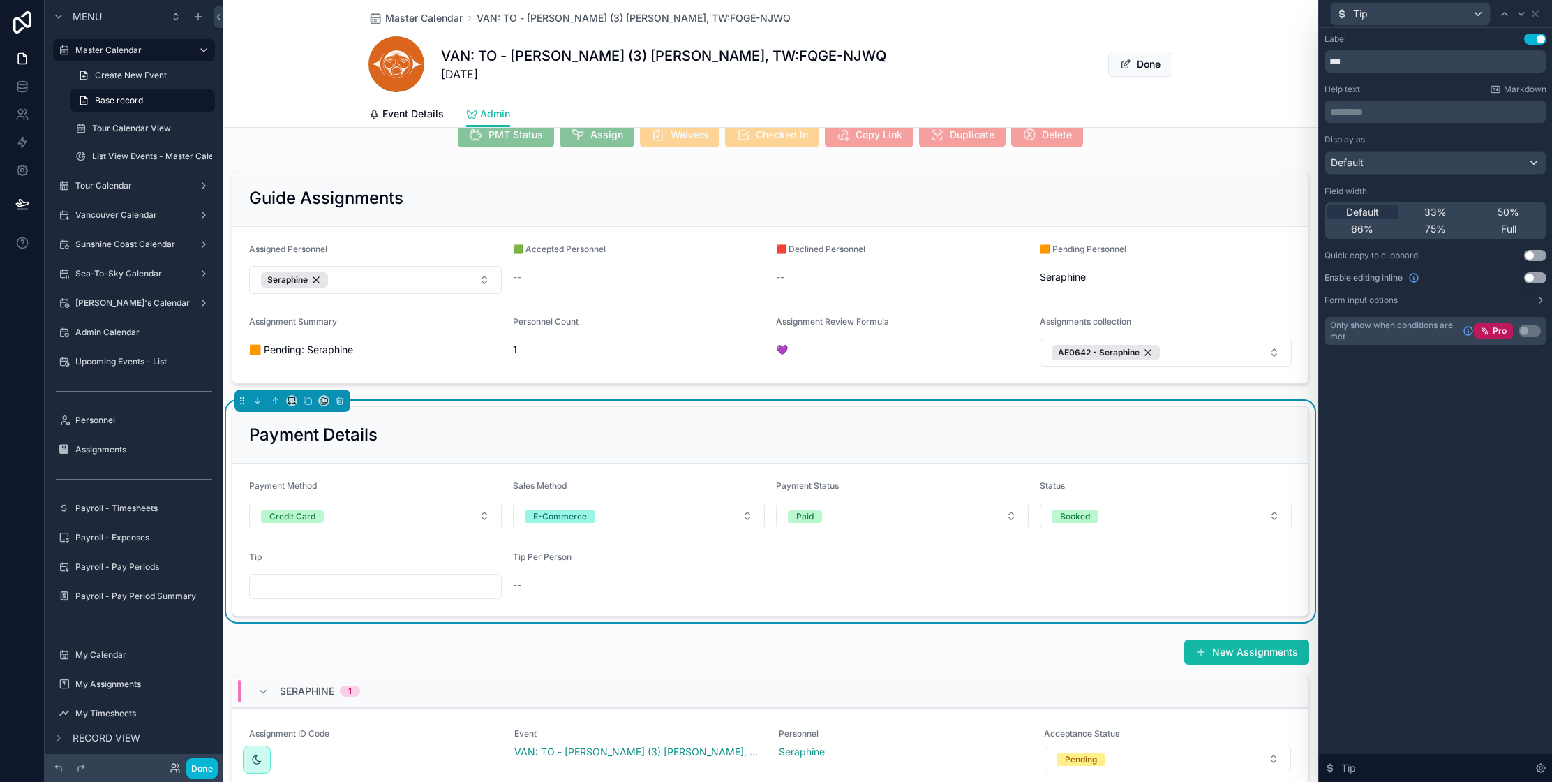
click at [1533, 276] on button "Use setting" at bounding box center [1536, 277] width 22 height 11
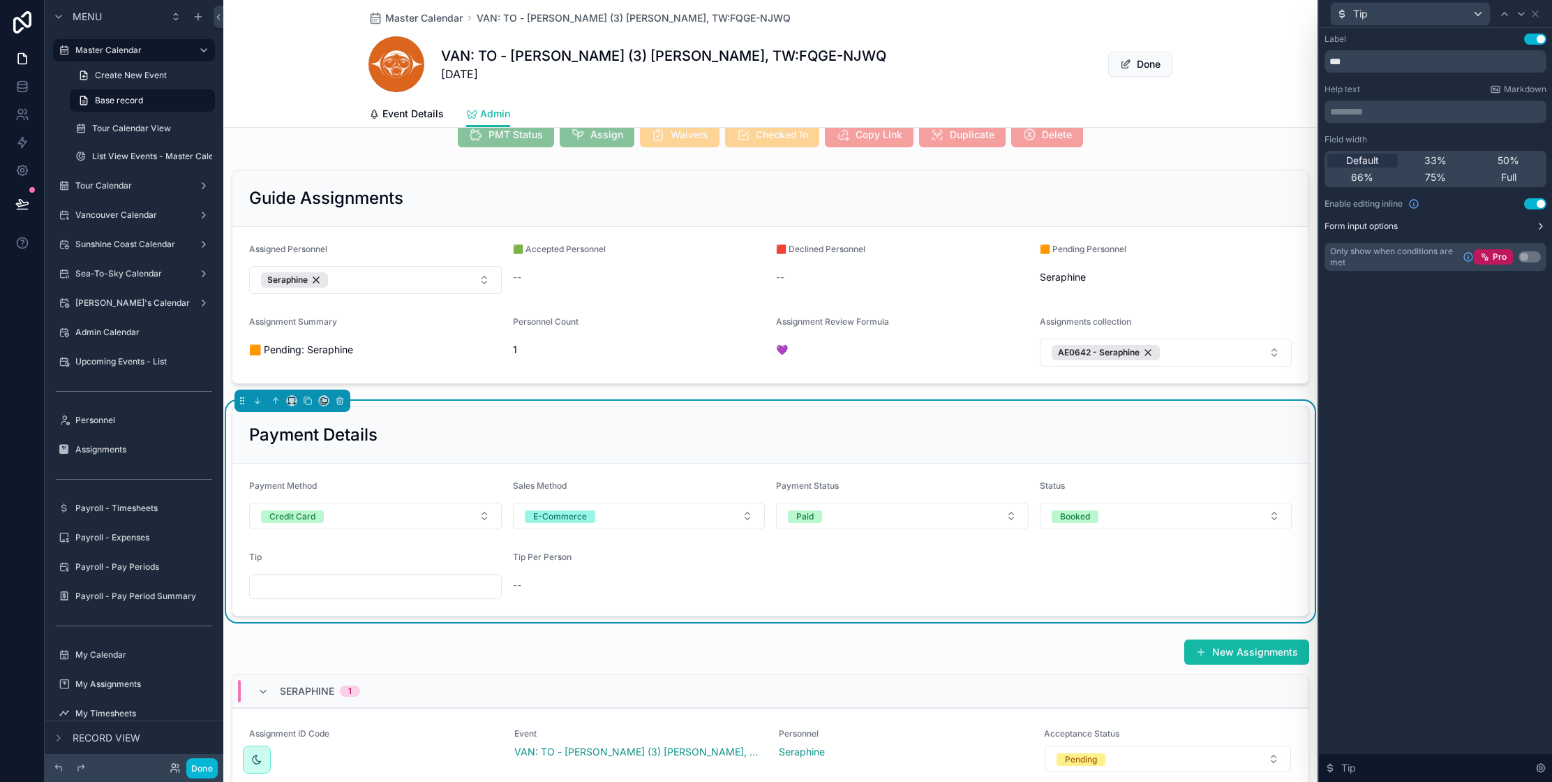
click at [1393, 227] on label "Form input options" at bounding box center [1361, 226] width 73 height 11
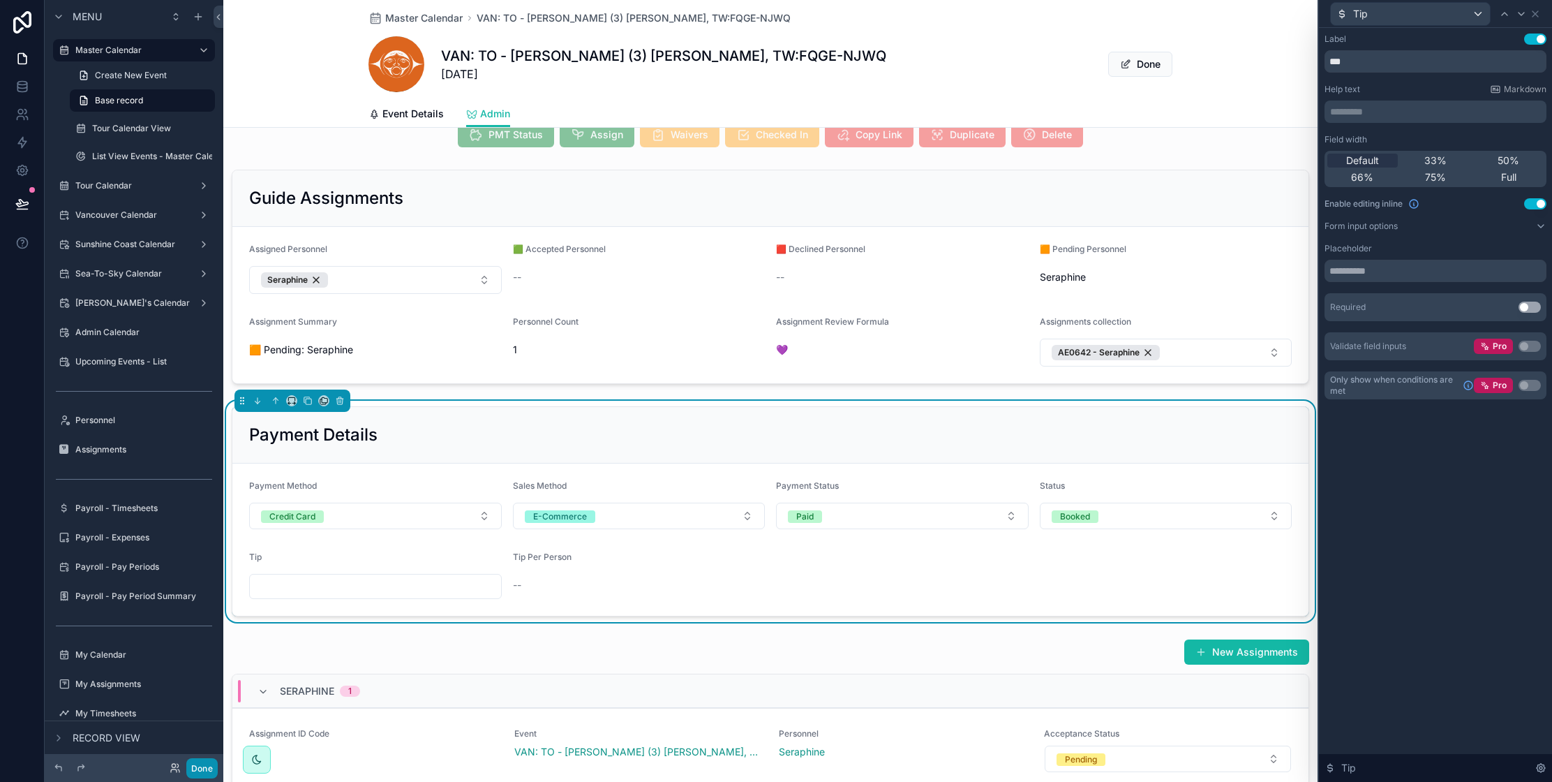
click at [205, 761] on button "Done" at bounding box center [201, 768] width 31 height 20
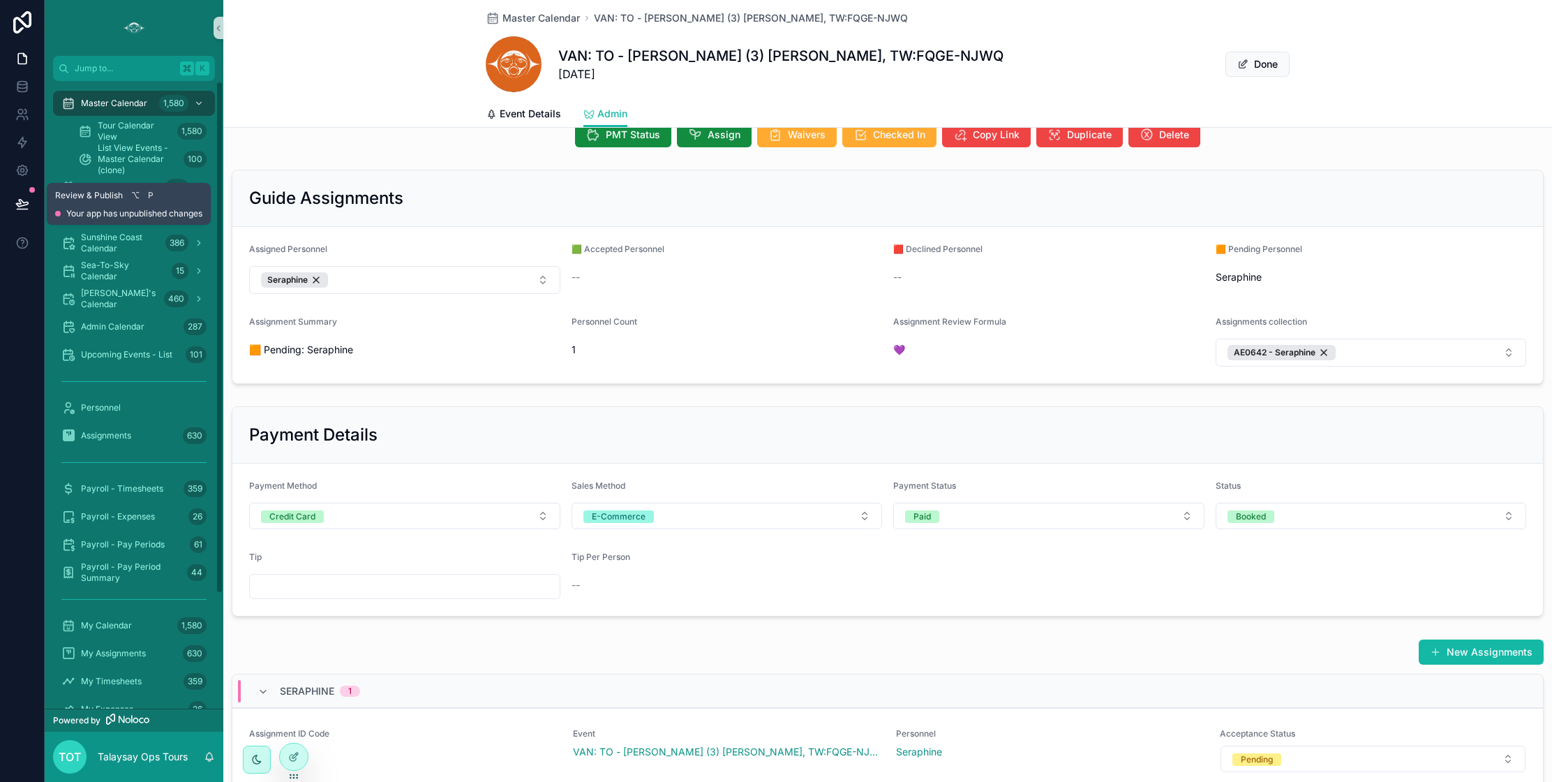
click at [22, 204] on icon at bounding box center [22, 204] width 14 height 14
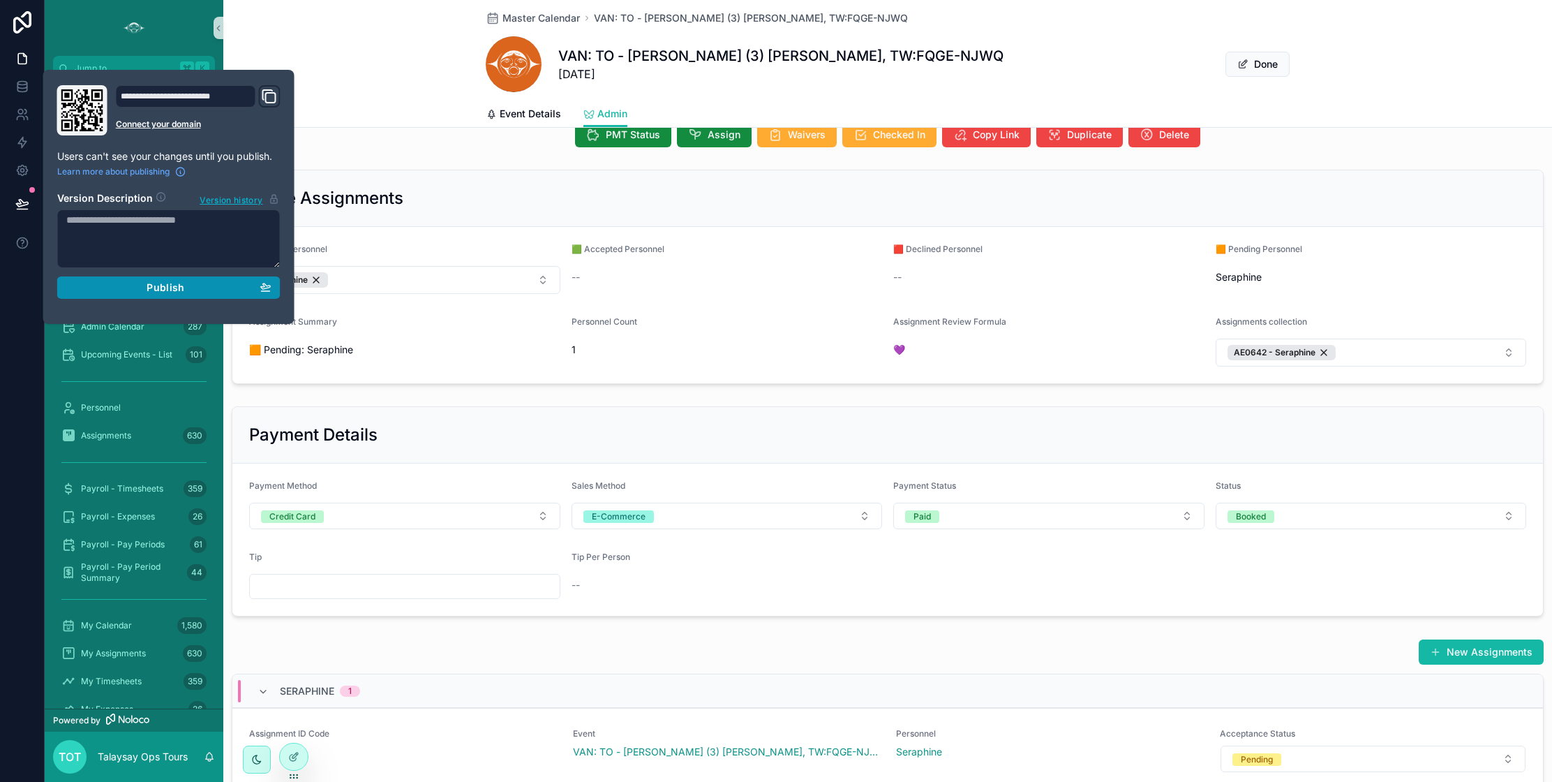
click at [122, 290] on div "Publish" at bounding box center [168, 287] width 205 height 13
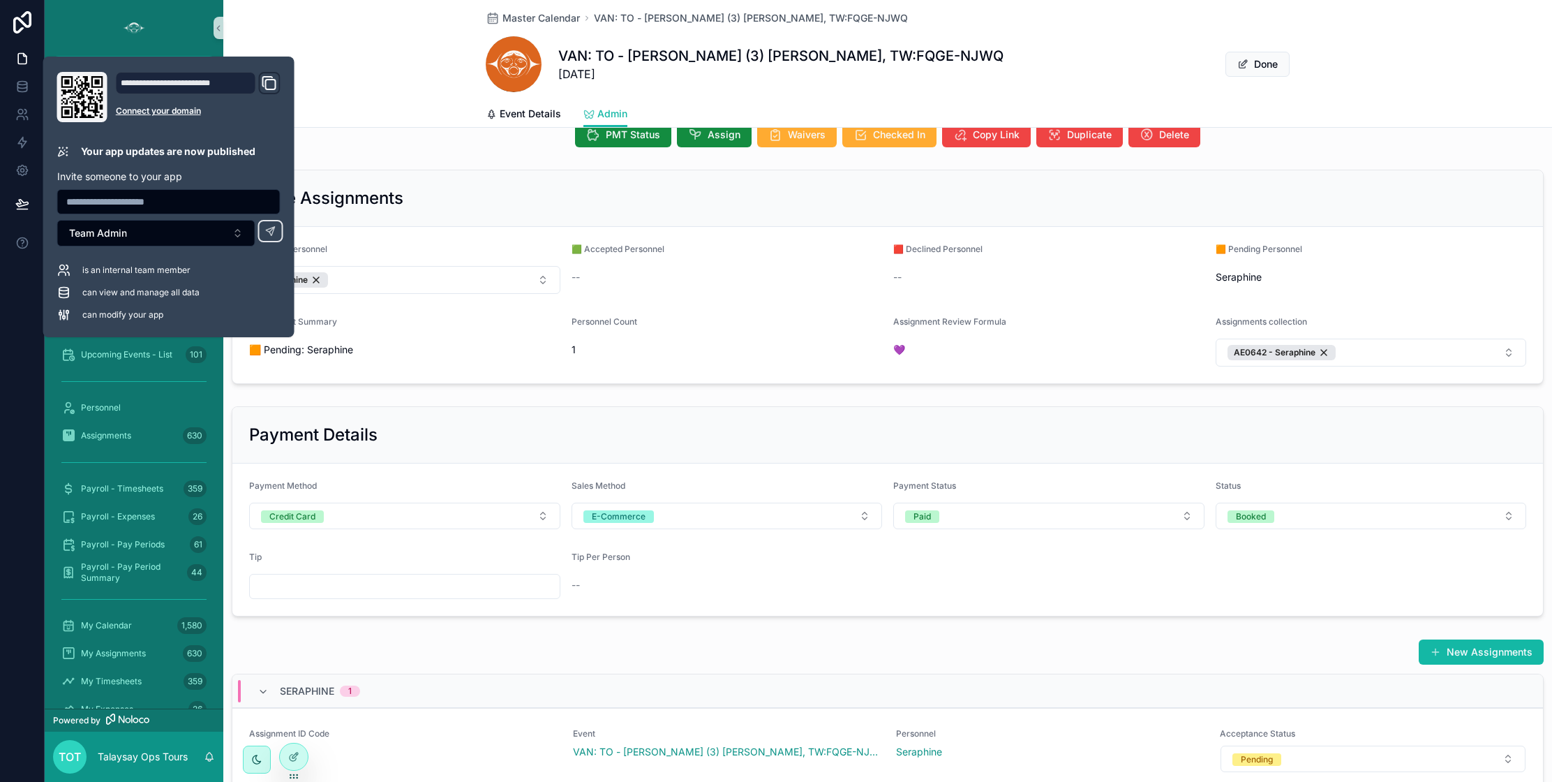
click at [450, 670] on div "New Assignments Seraphine 1 Assignment ID Code 642 Event VAN: TO - [PERSON_NAME…" at bounding box center [888, 754] width 1312 height 230
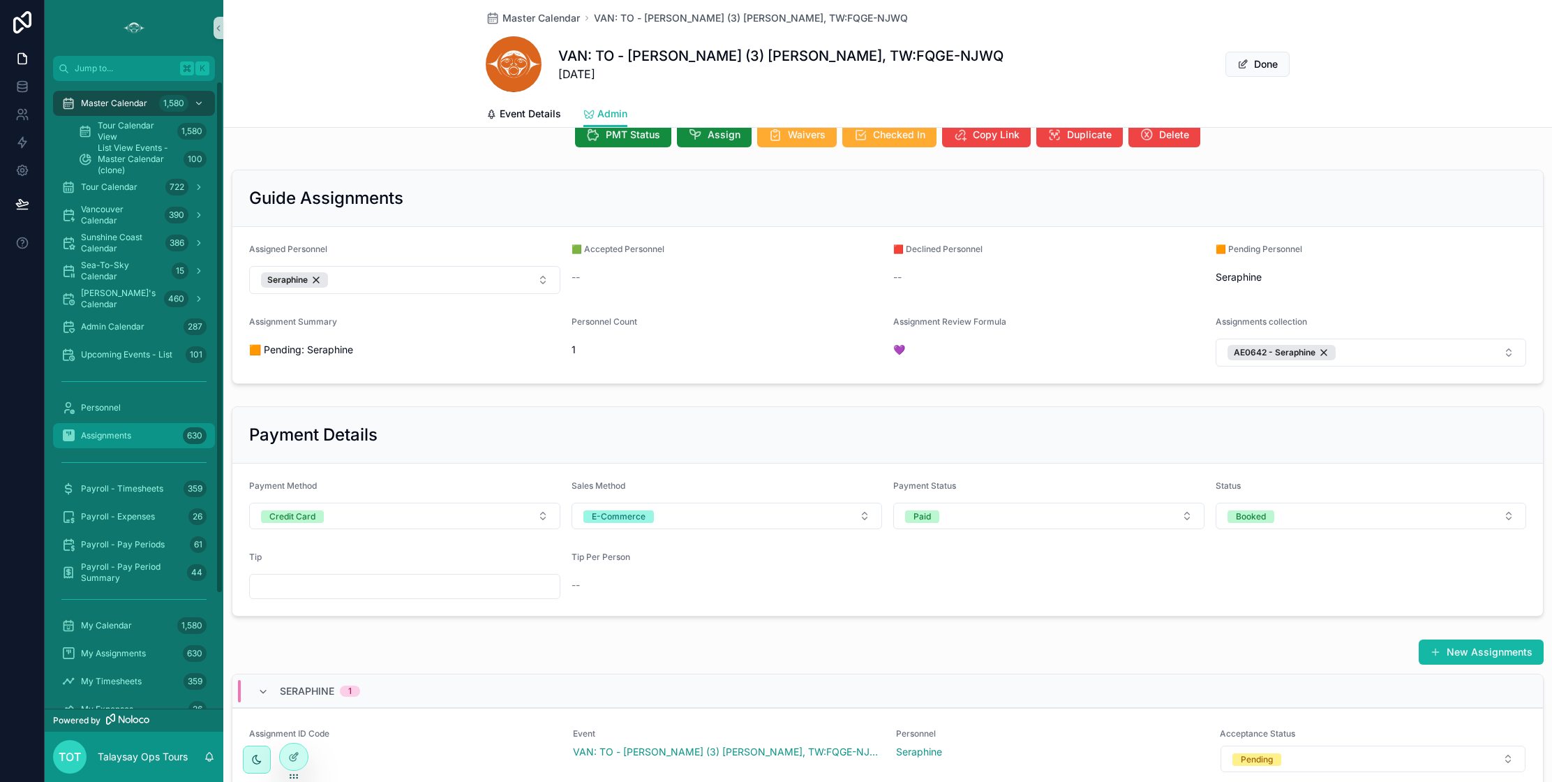
click at [113, 438] on span "Assignments" at bounding box center [106, 435] width 50 height 11
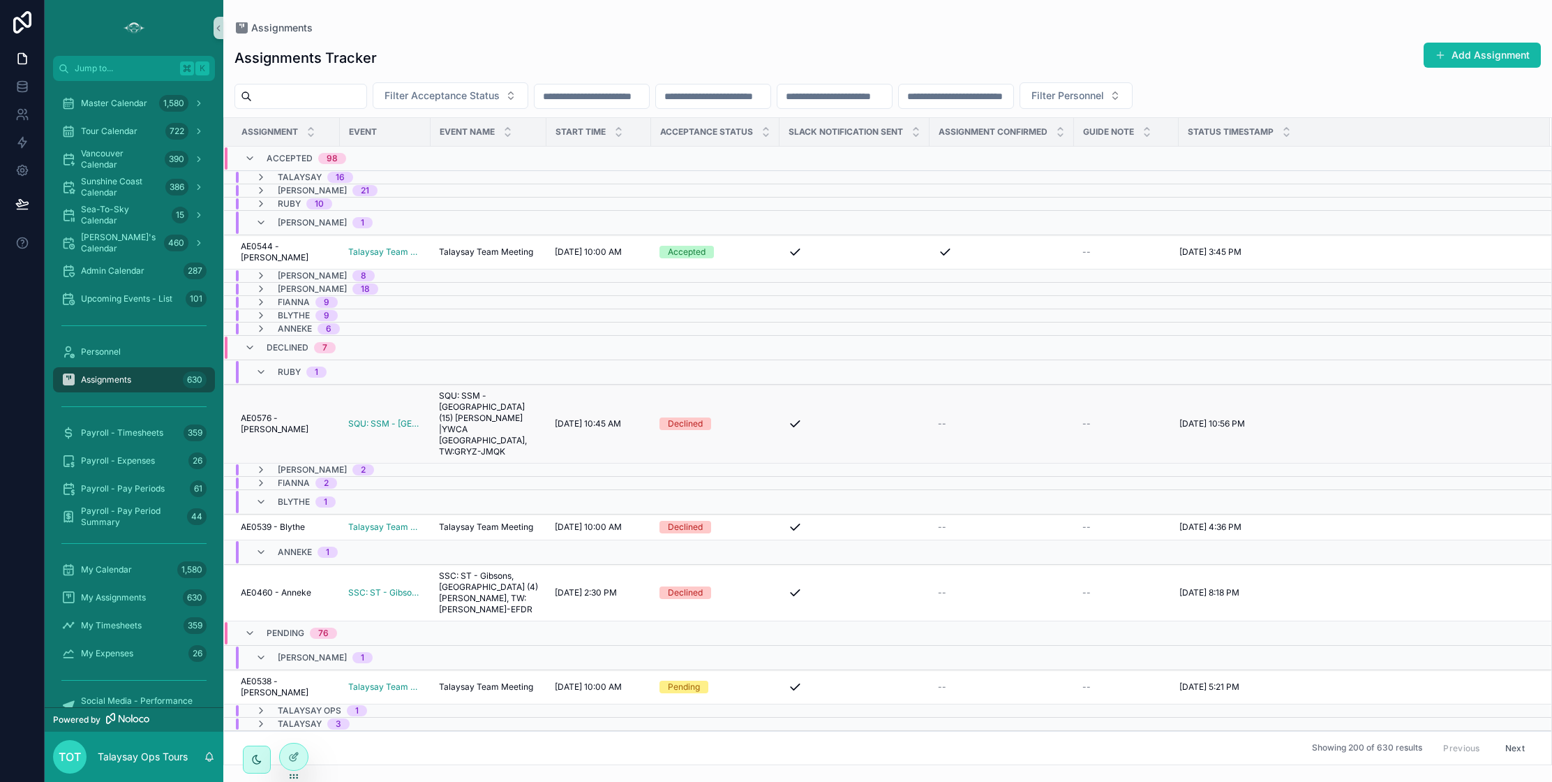
click at [301, 413] on div "AE0576 - Ruby AE0576 - [PERSON_NAME]" at bounding box center [286, 424] width 91 height 22
